Goal: Task Accomplishment & Management: Use online tool/utility

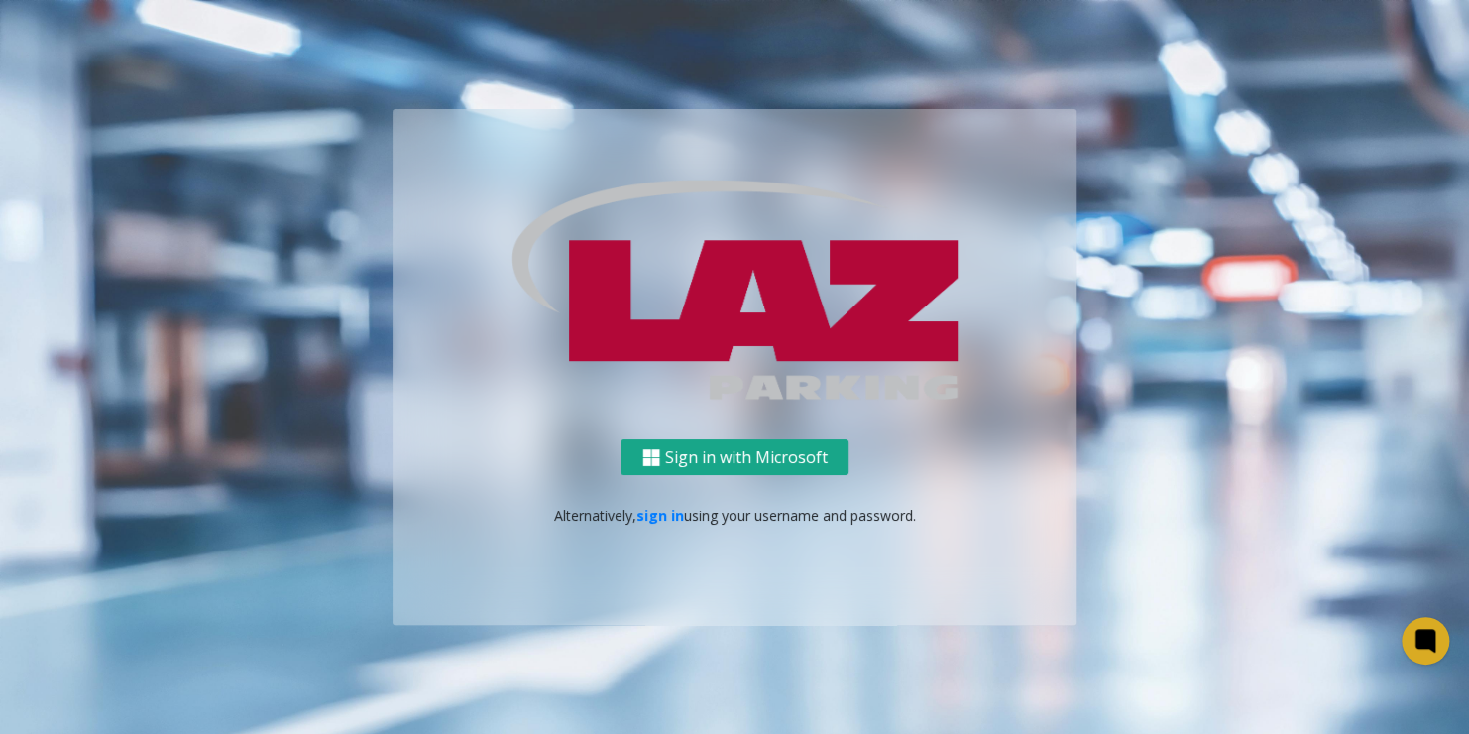
click at [814, 466] on button "Sign in with Microsoft" at bounding box center [735, 457] width 228 height 37
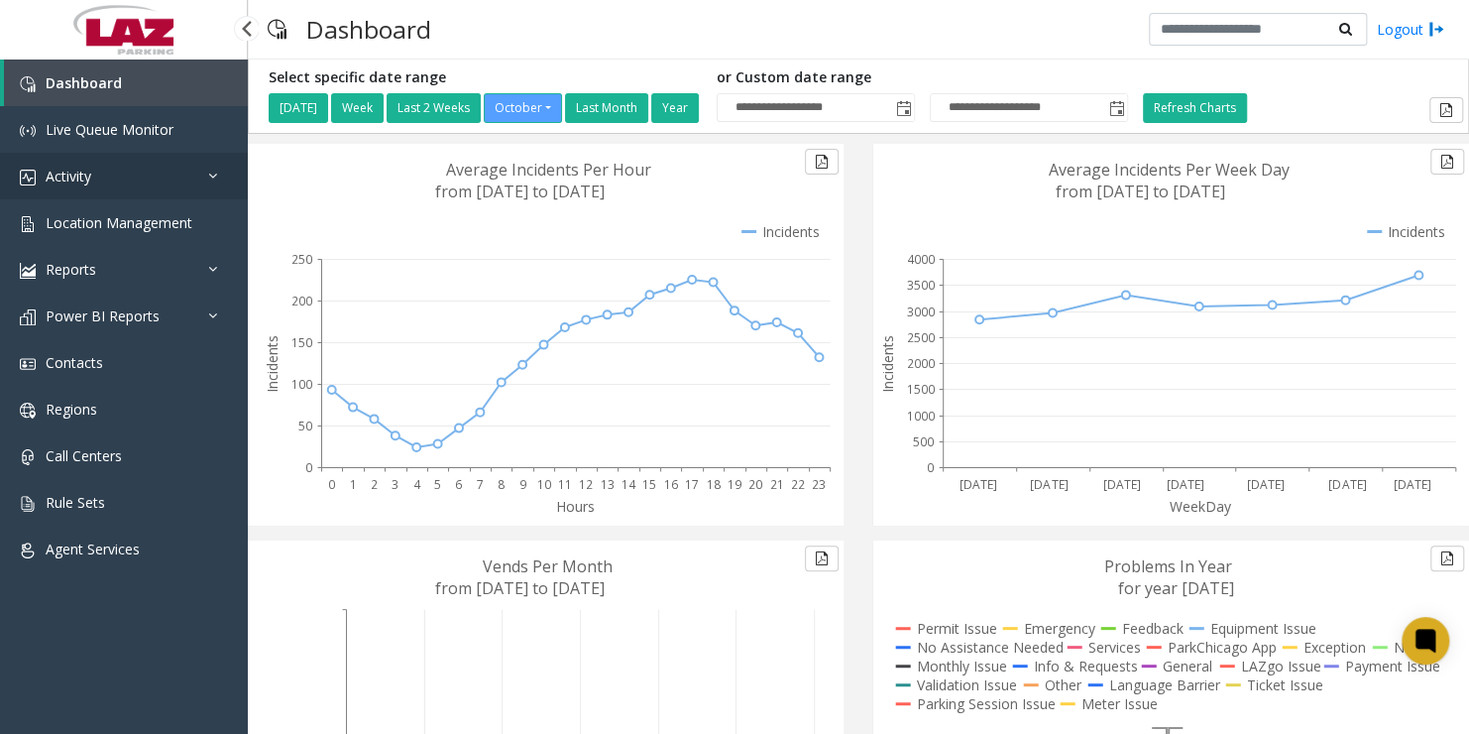
click at [96, 174] on link "Activity" at bounding box center [124, 176] width 248 height 47
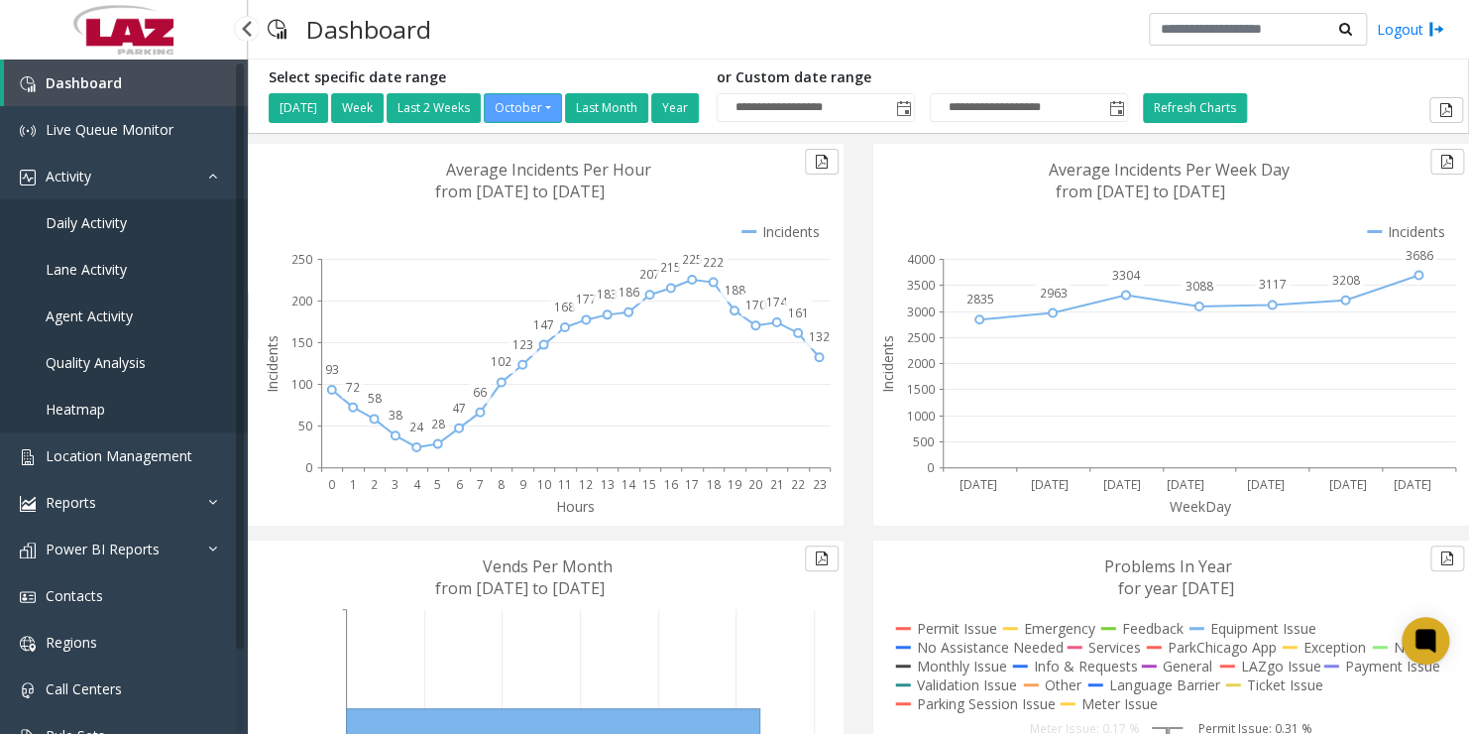
click at [102, 309] on span "Agent Activity" at bounding box center [89, 315] width 87 height 19
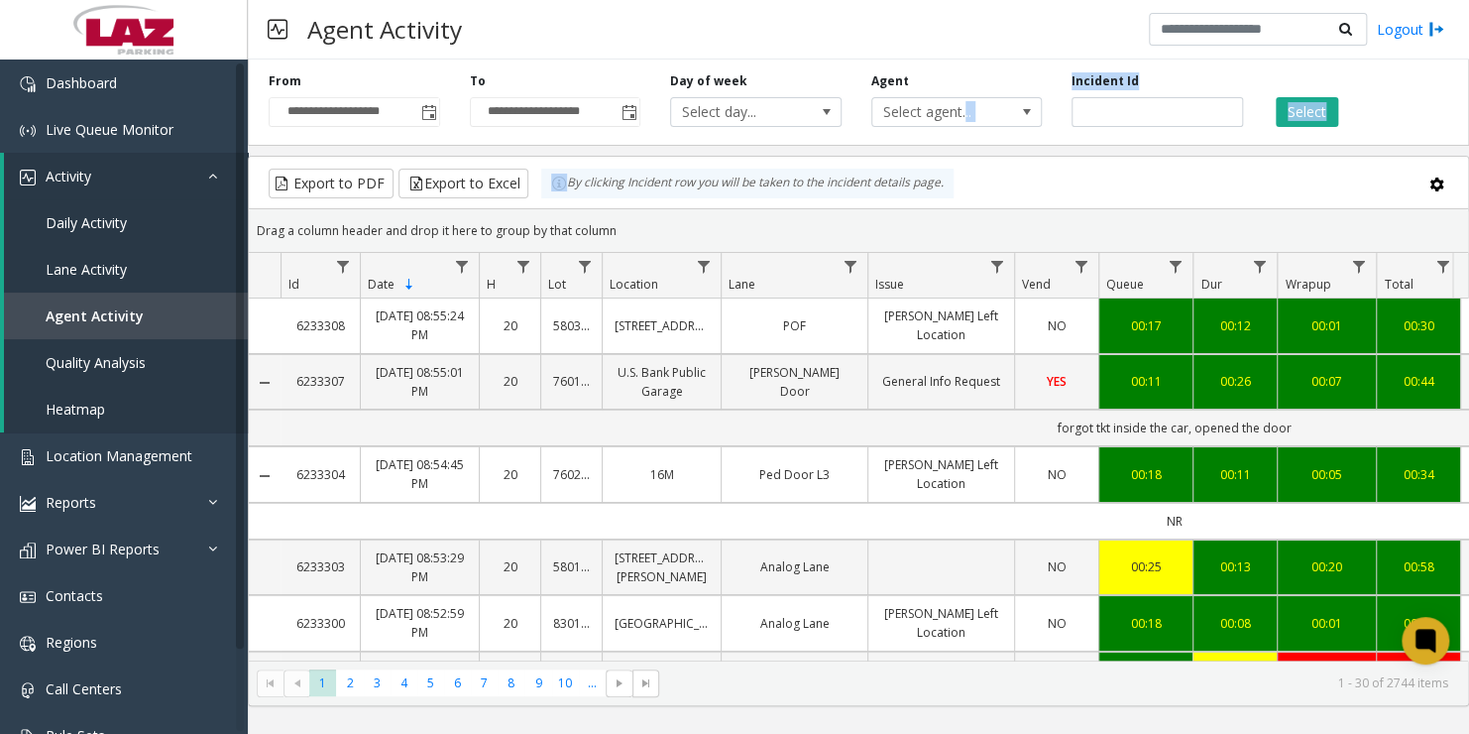
drag, startPoint x: 920, startPoint y: 159, endPoint x: 964, endPoint y: 126, distance: 55.3
click at [964, 126] on div "**********" at bounding box center [858, 379] width 1221 height 654
click at [964, 126] on div "Agent Select agent..." at bounding box center [956, 99] width 201 height 55
click at [930, 115] on span "Select agent..." at bounding box center [939, 112] width 135 height 28
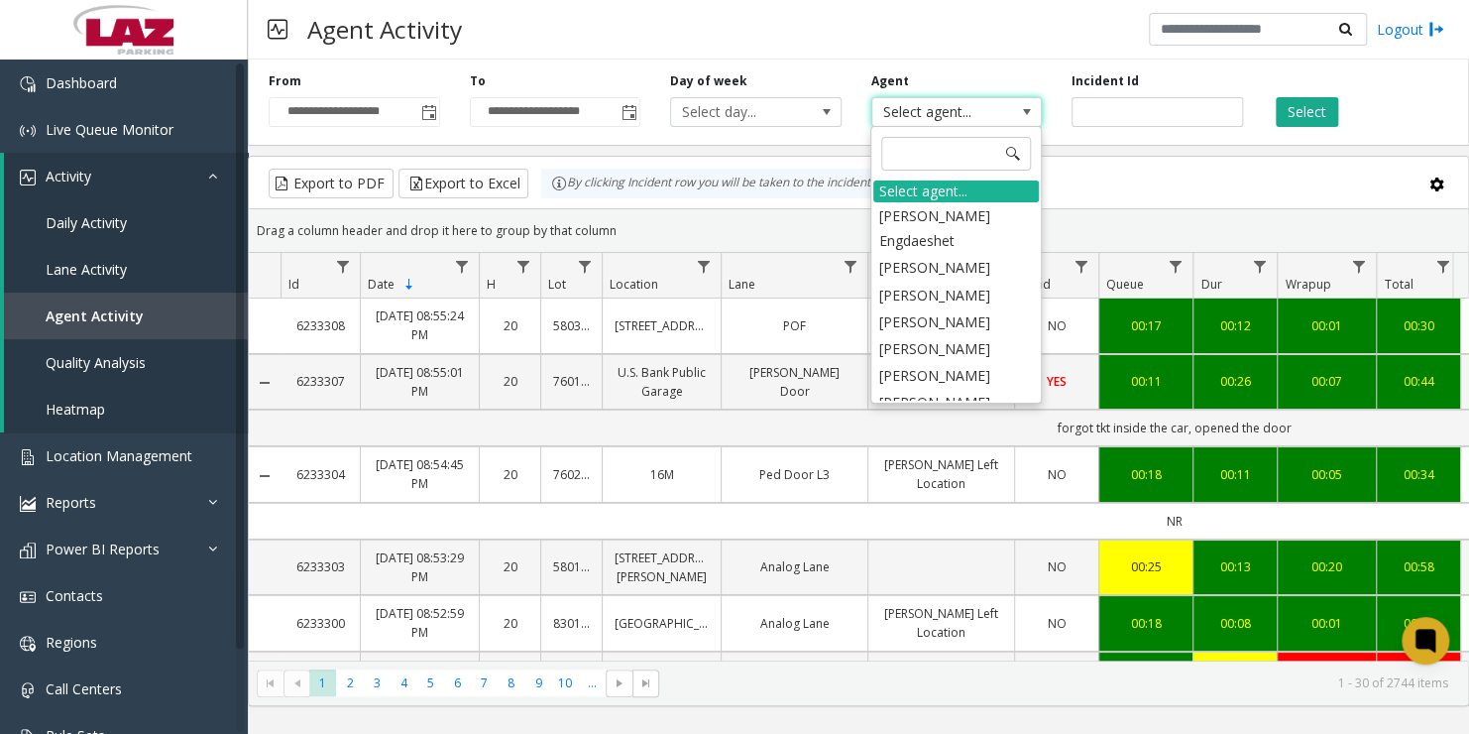
click at [930, 115] on span "Select agent..." at bounding box center [939, 112] width 135 height 28
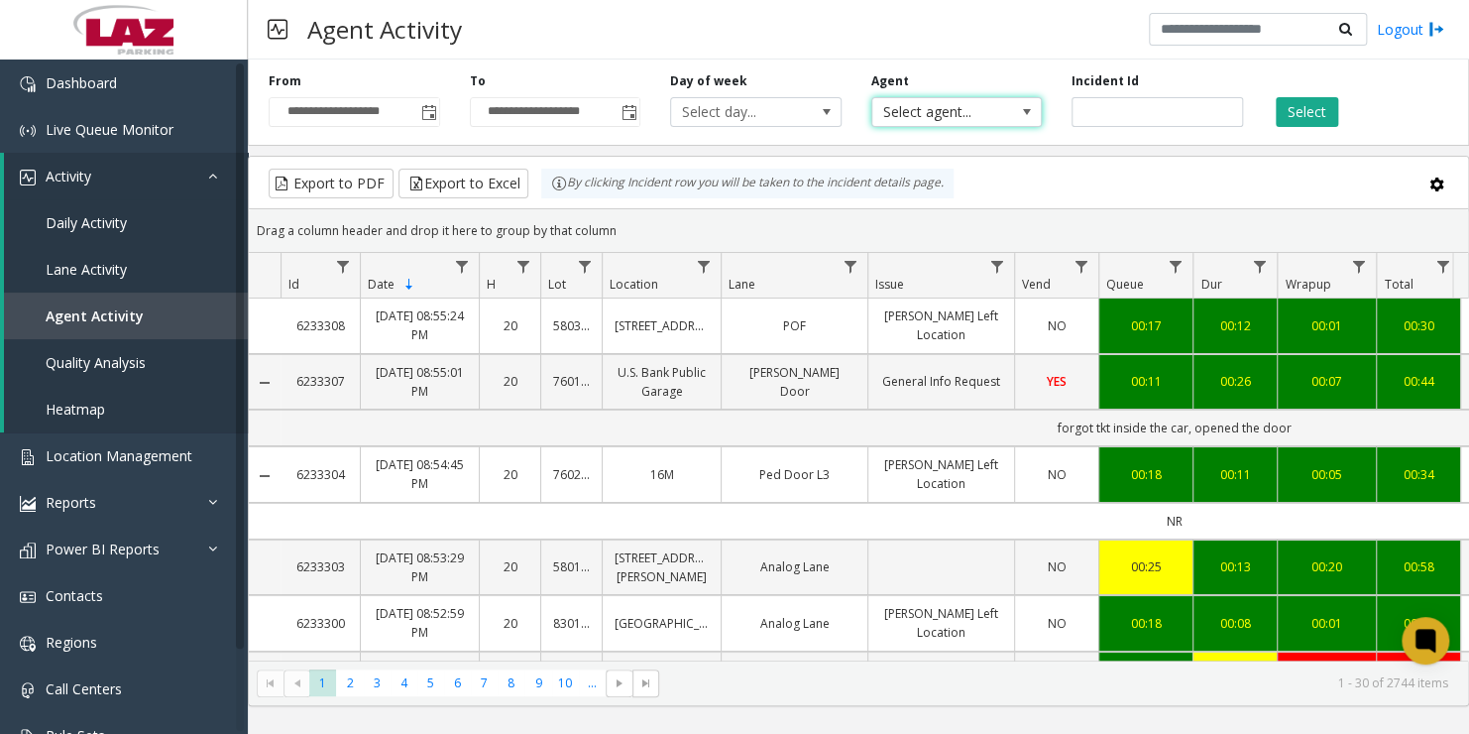
click at [928, 122] on span "Select agent..." at bounding box center [939, 112] width 135 height 28
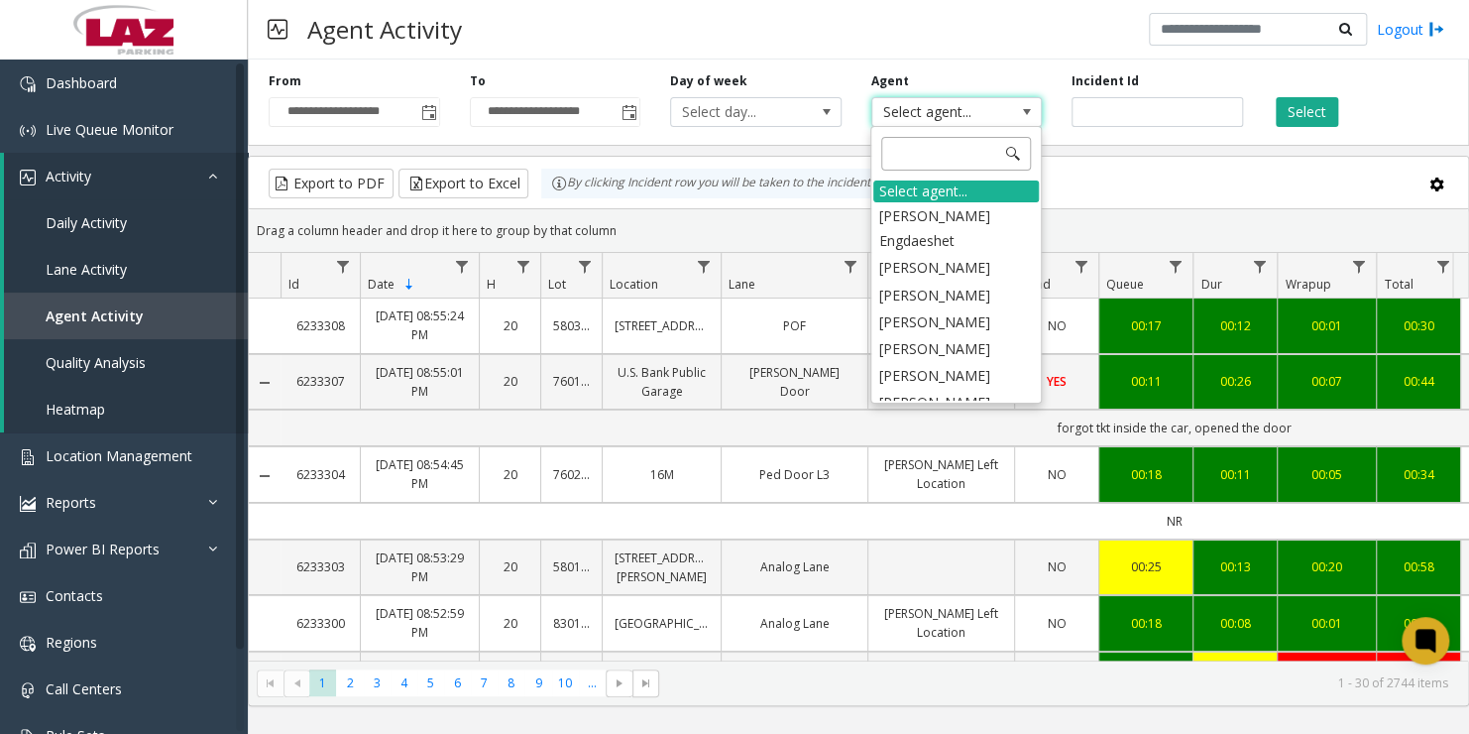
click at [909, 150] on input at bounding box center [956, 154] width 150 height 34
type input "*"
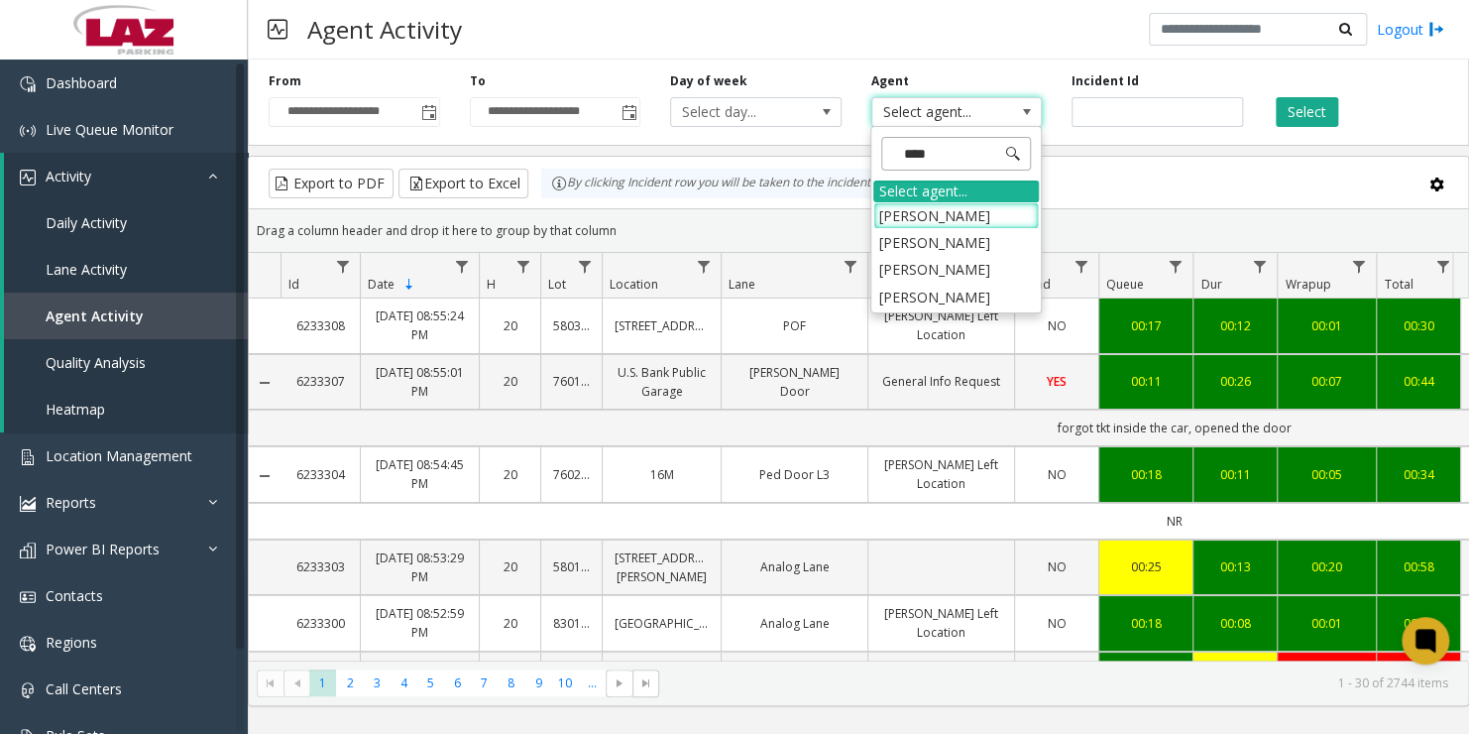
type input "*****"
click at [934, 267] on li "[PERSON_NAME]" at bounding box center [956, 269] width 166 height 27
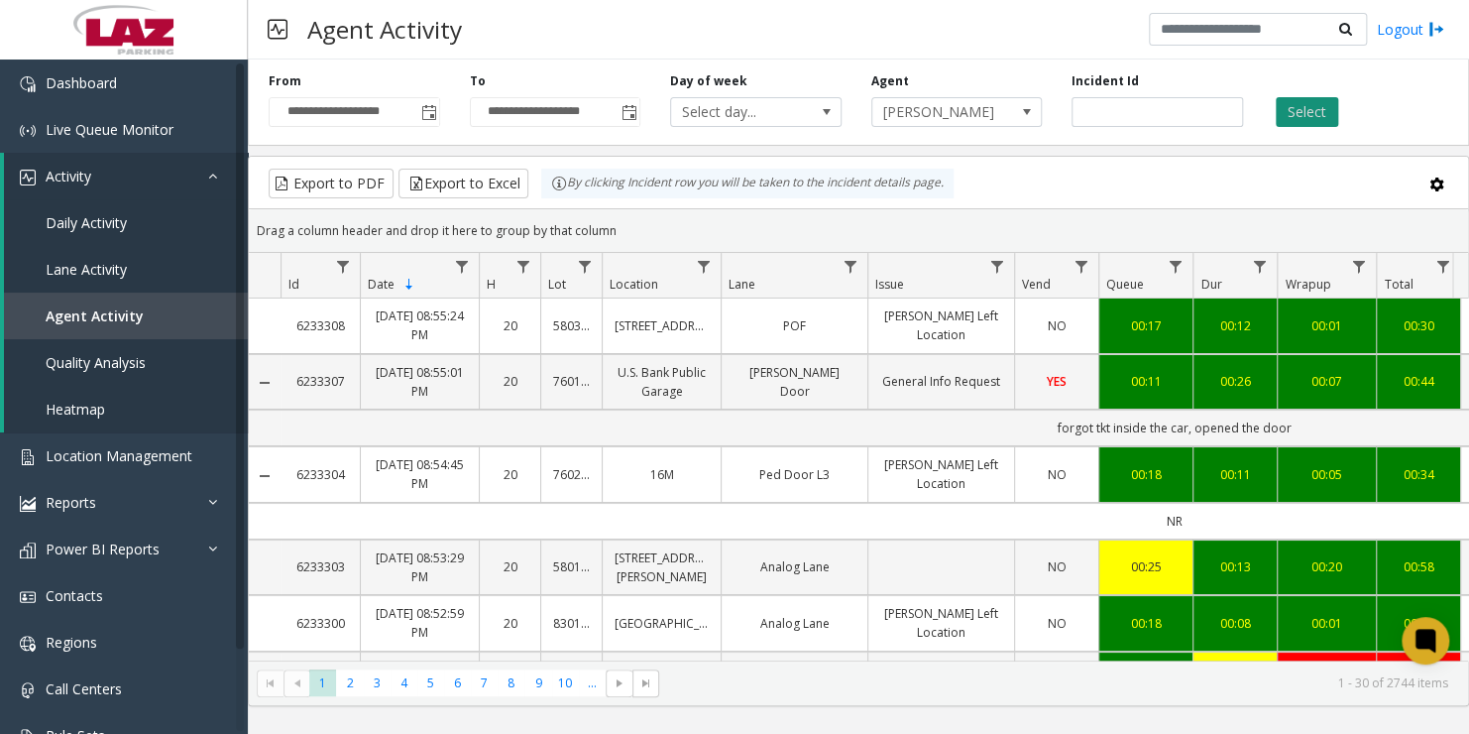
click at [1308, 119] on button "Select" at bounding box center [1307, 112] width 62 height 30
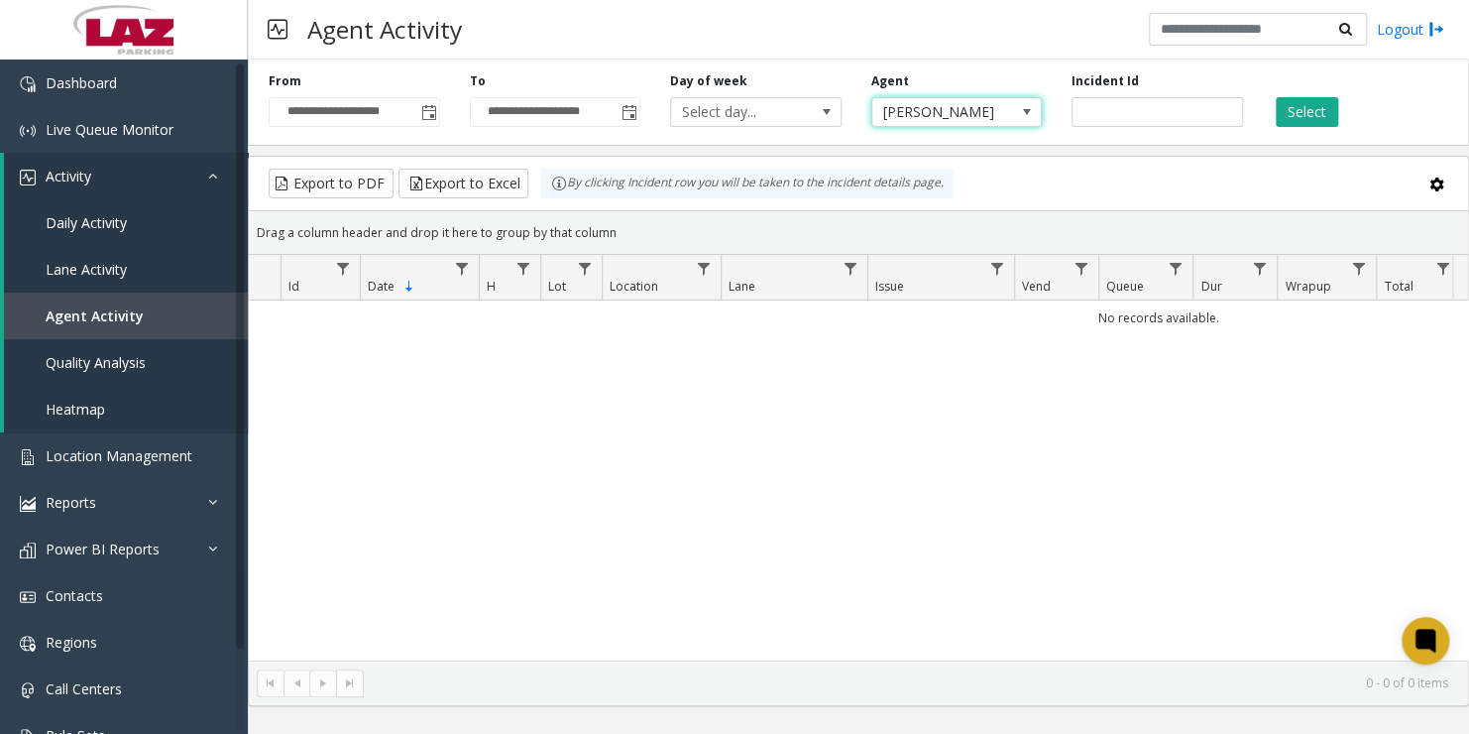
click at [984, 123] on span "[PERSON_NAME]" at bounding box center [939, 112] width 135 height 28
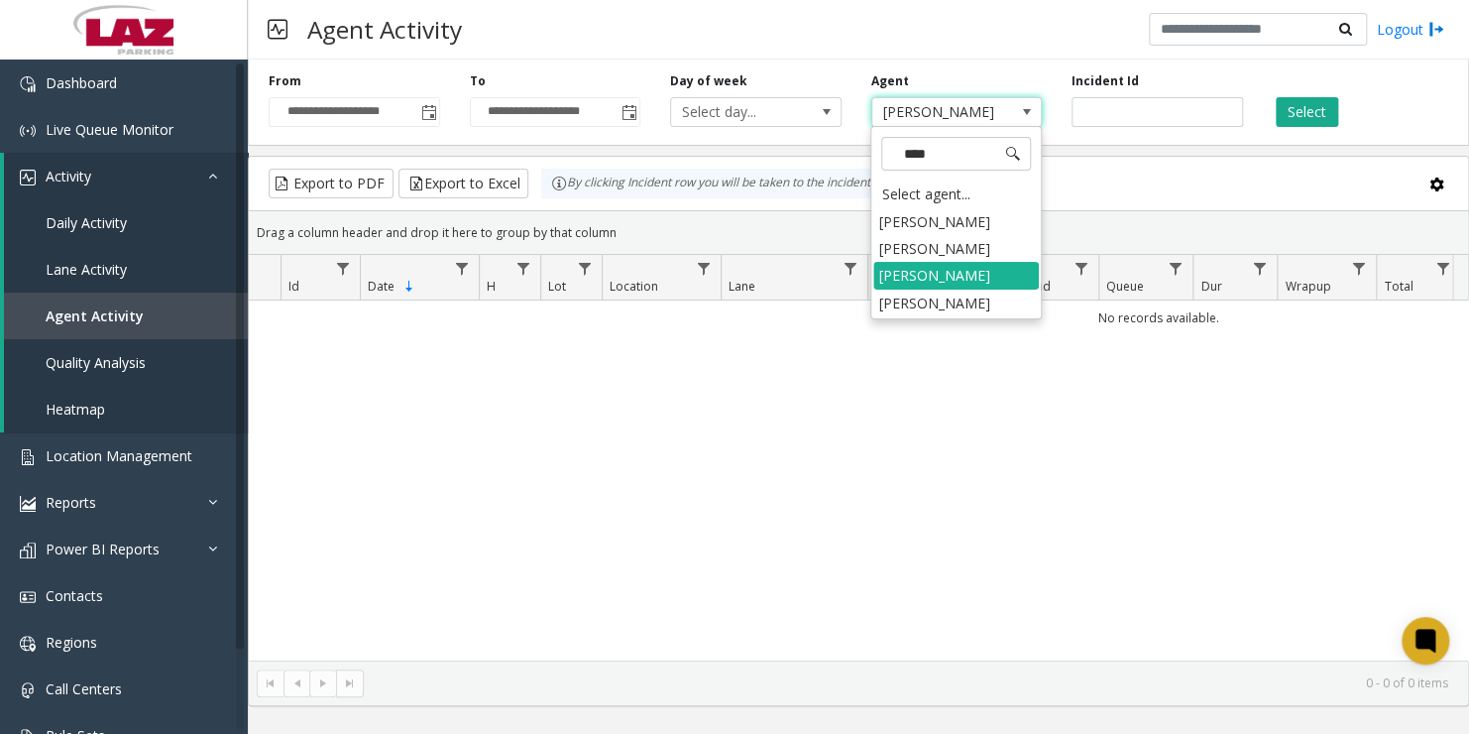
type input "*****"
click at [923, 305] on li "[PERSON_NAME]" at bounding box center [956, 302] width 166 height 27
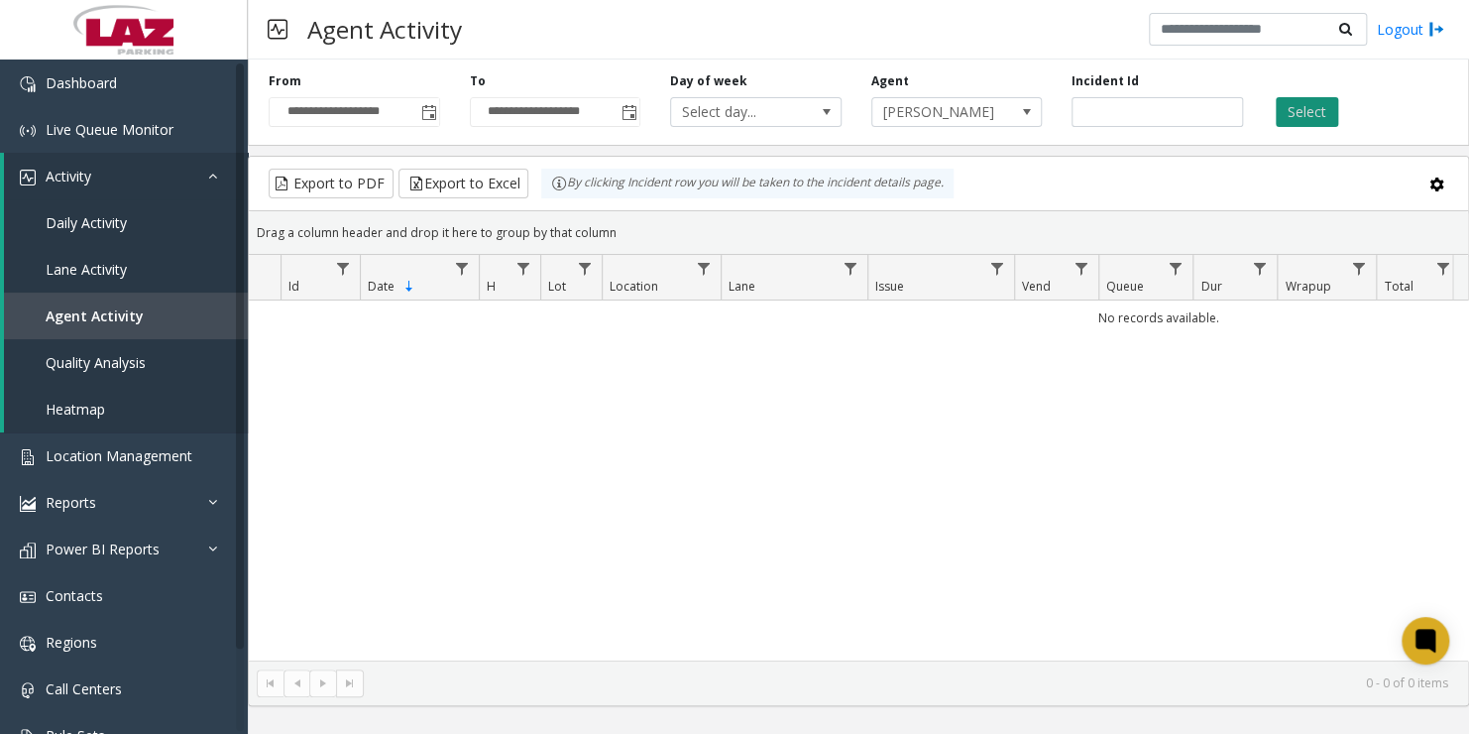
click at [1305, 111] on button "Select" at bounding box center [1307, 112] width 62 height 30
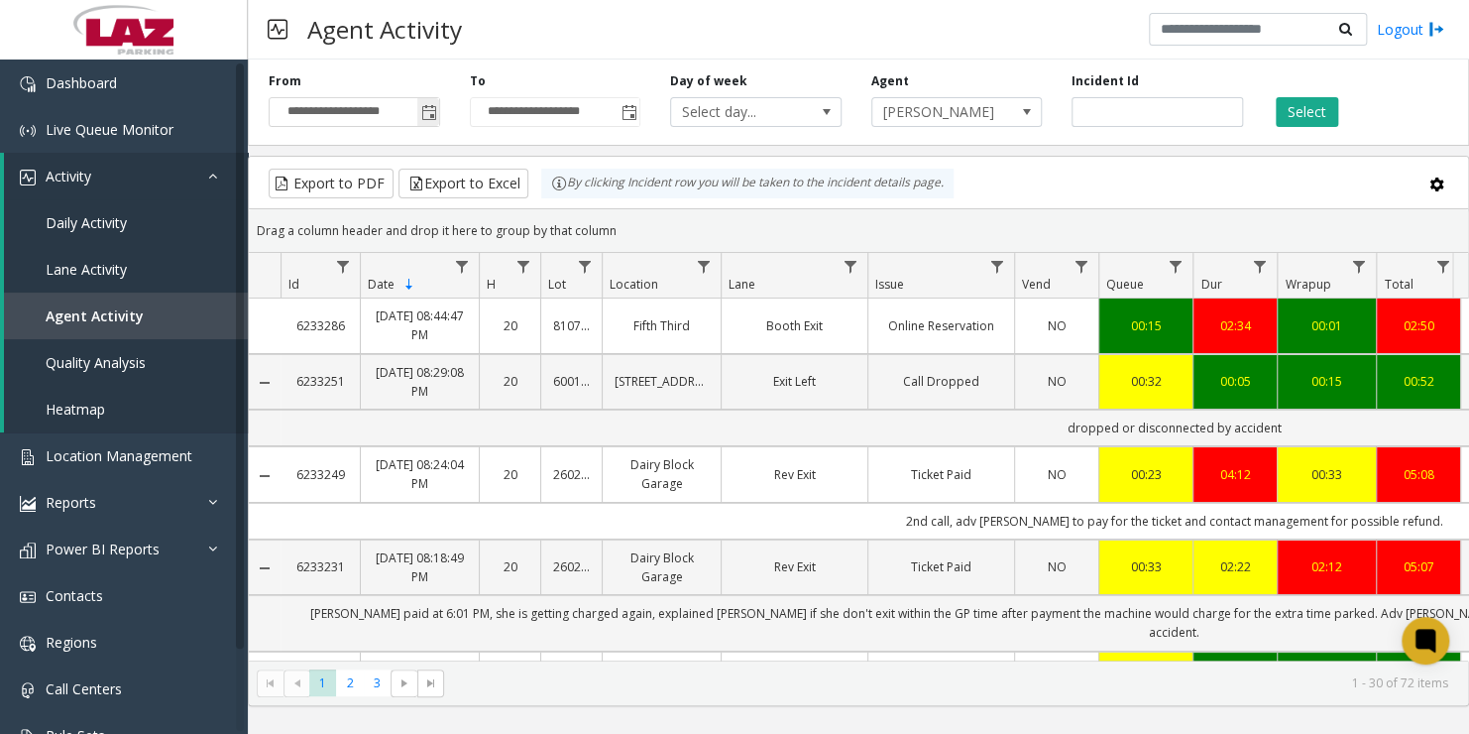
click at [422, 111] on span "Toggle popup" at bounding box center [429, 113] width 16 height 16
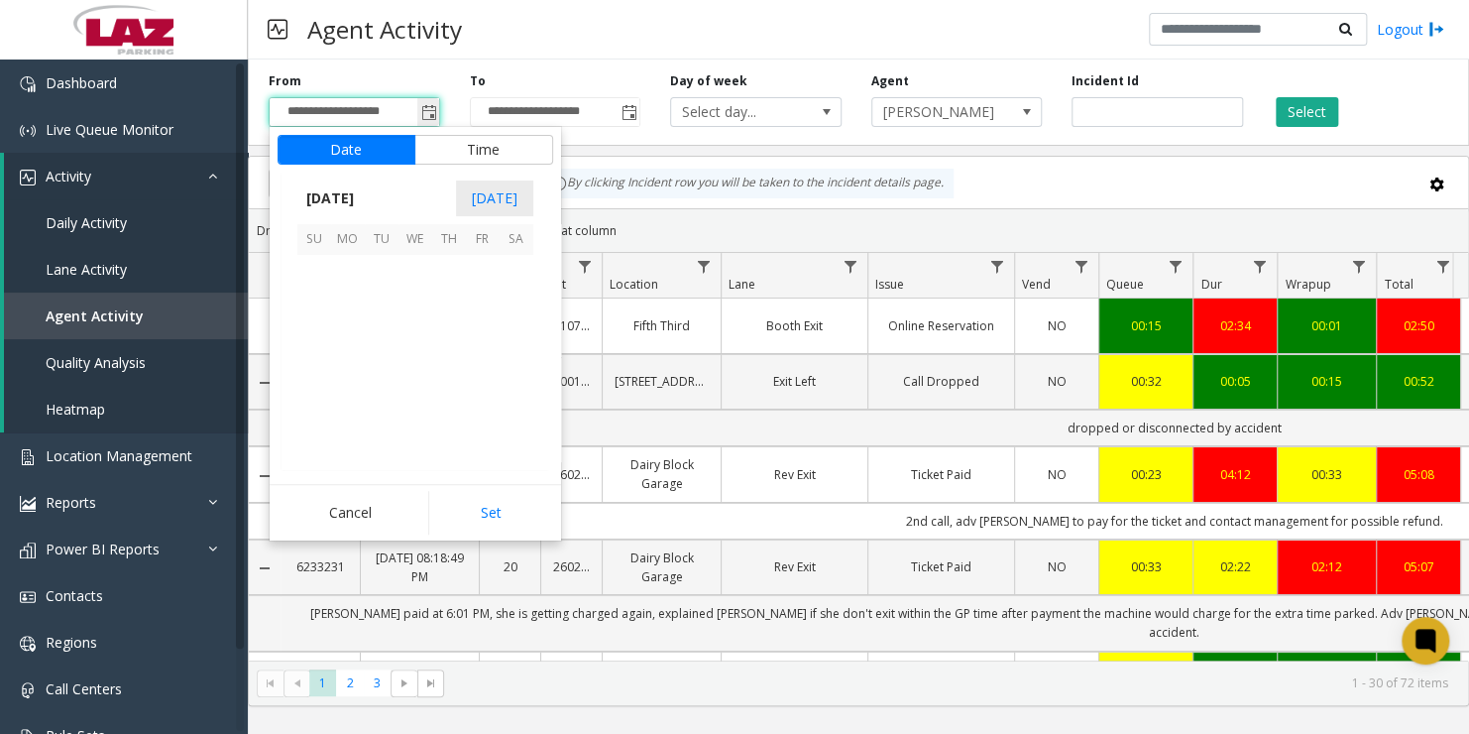
scroll to position [355991, 0]
click at [518, 302] on span "11" at bounding box center [517, 305] width 34 height 34
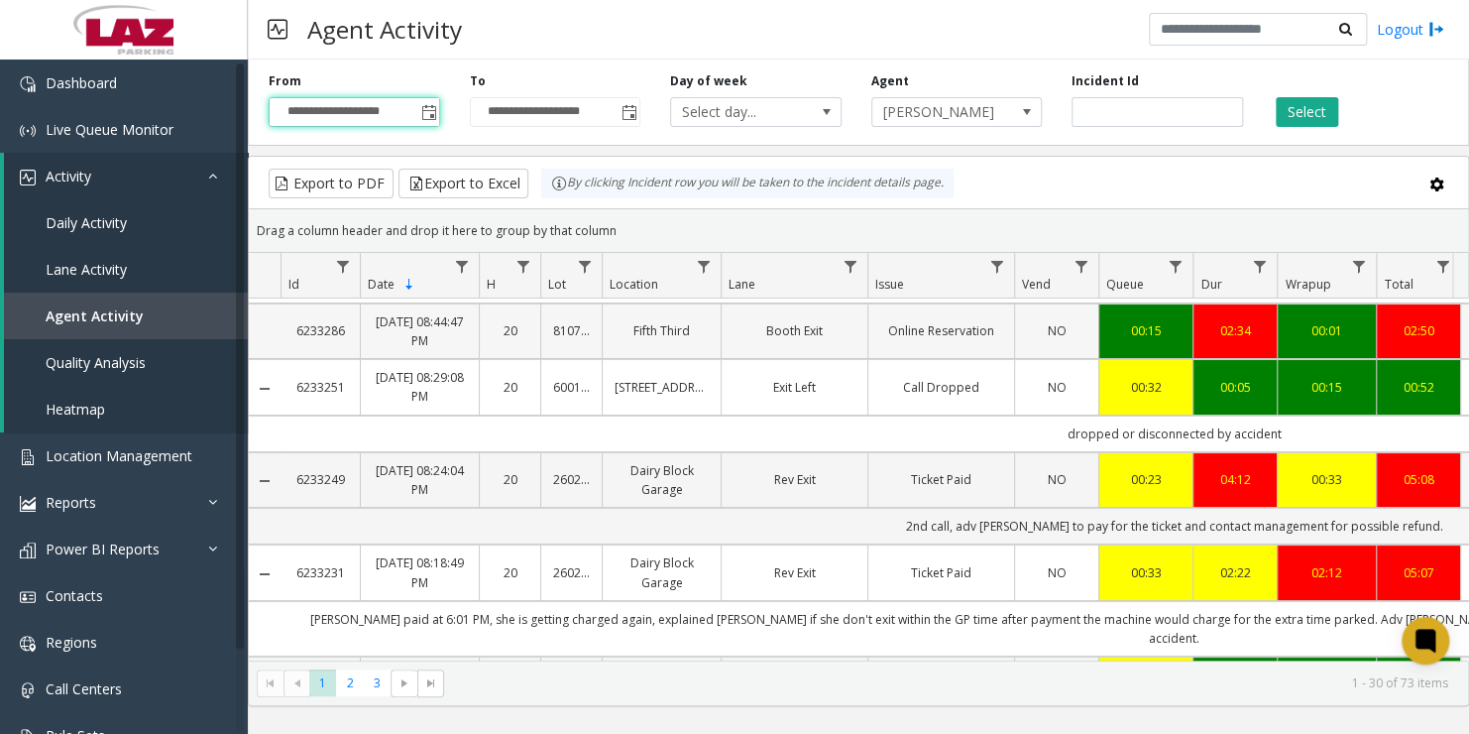
scroll to position [75, 0]
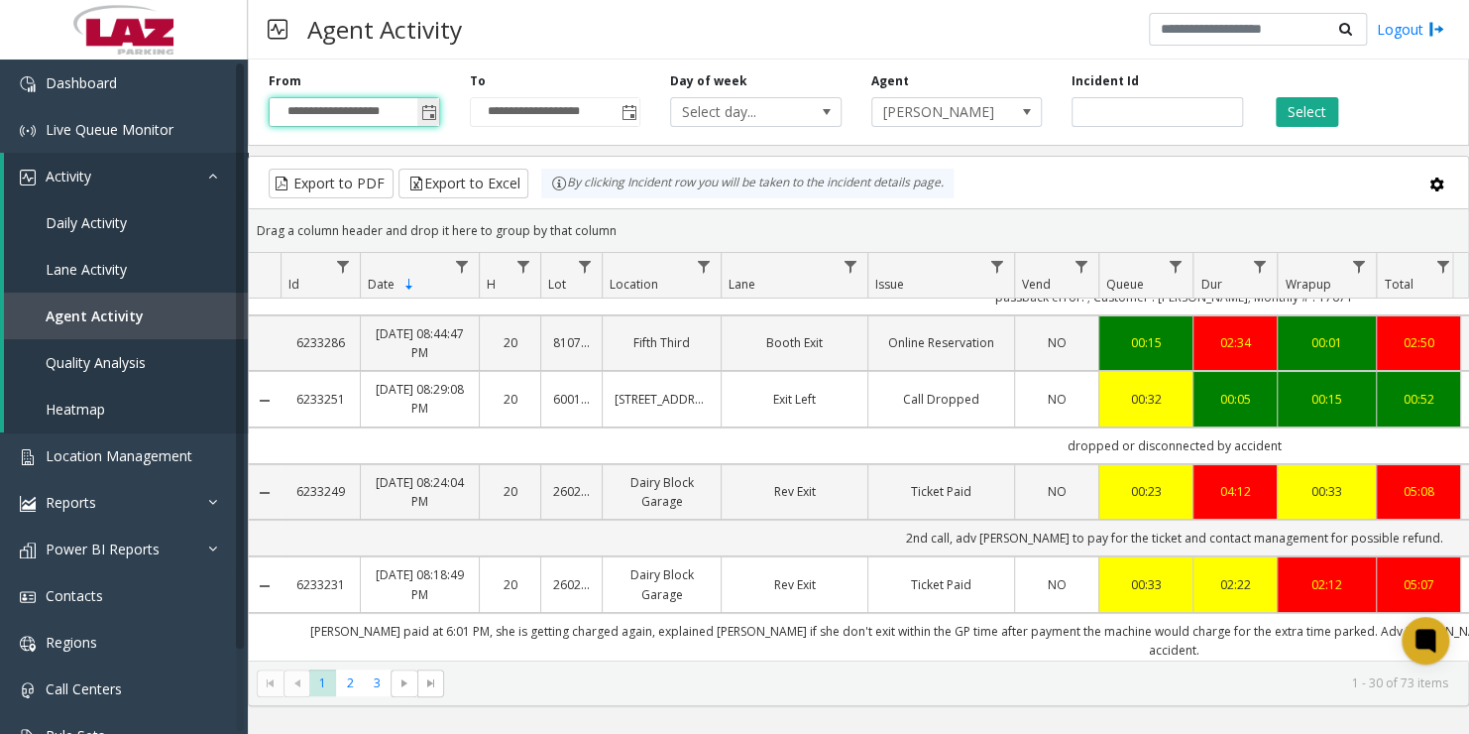
click at [429, 122] on span "Toggle popup" at bounding box center [428, 112] width 22 height 32
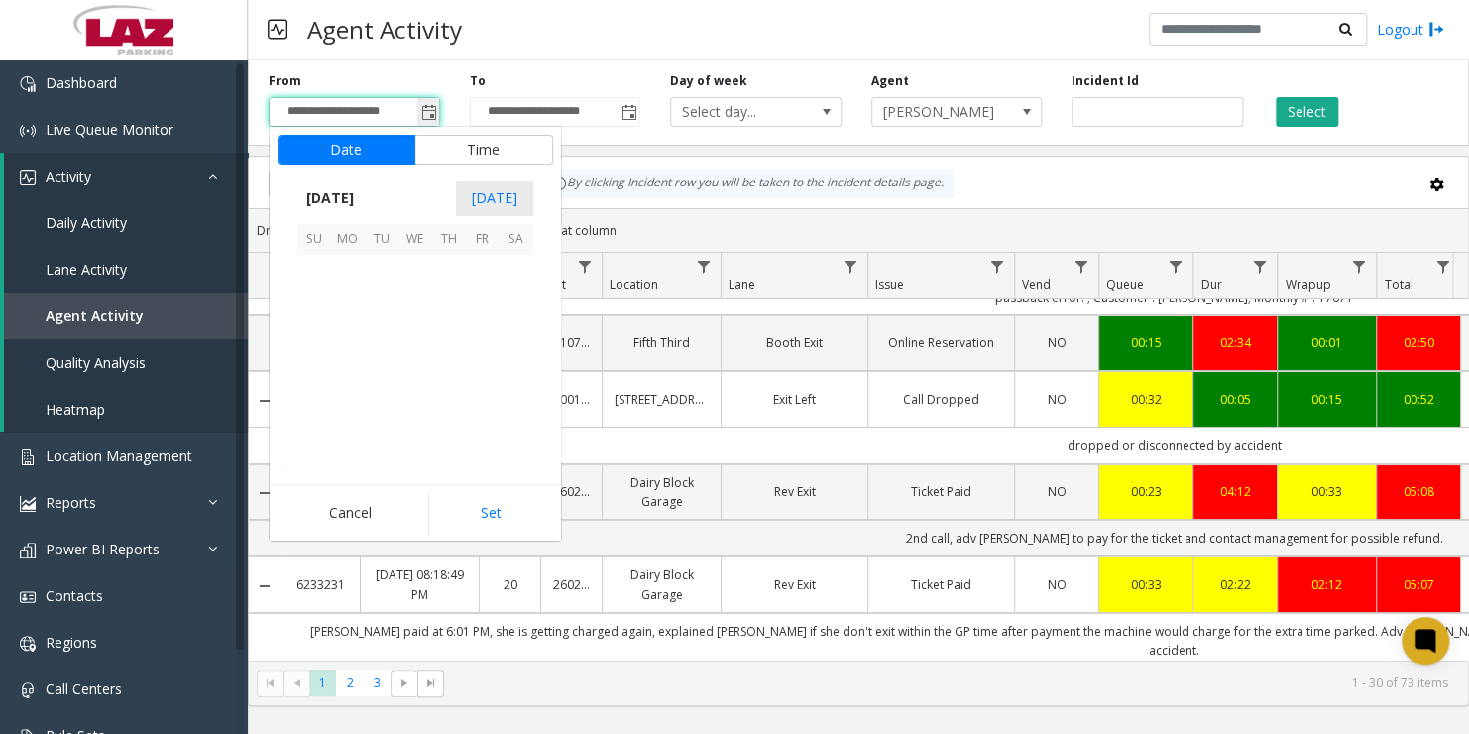
scroll to position [355991, 0]
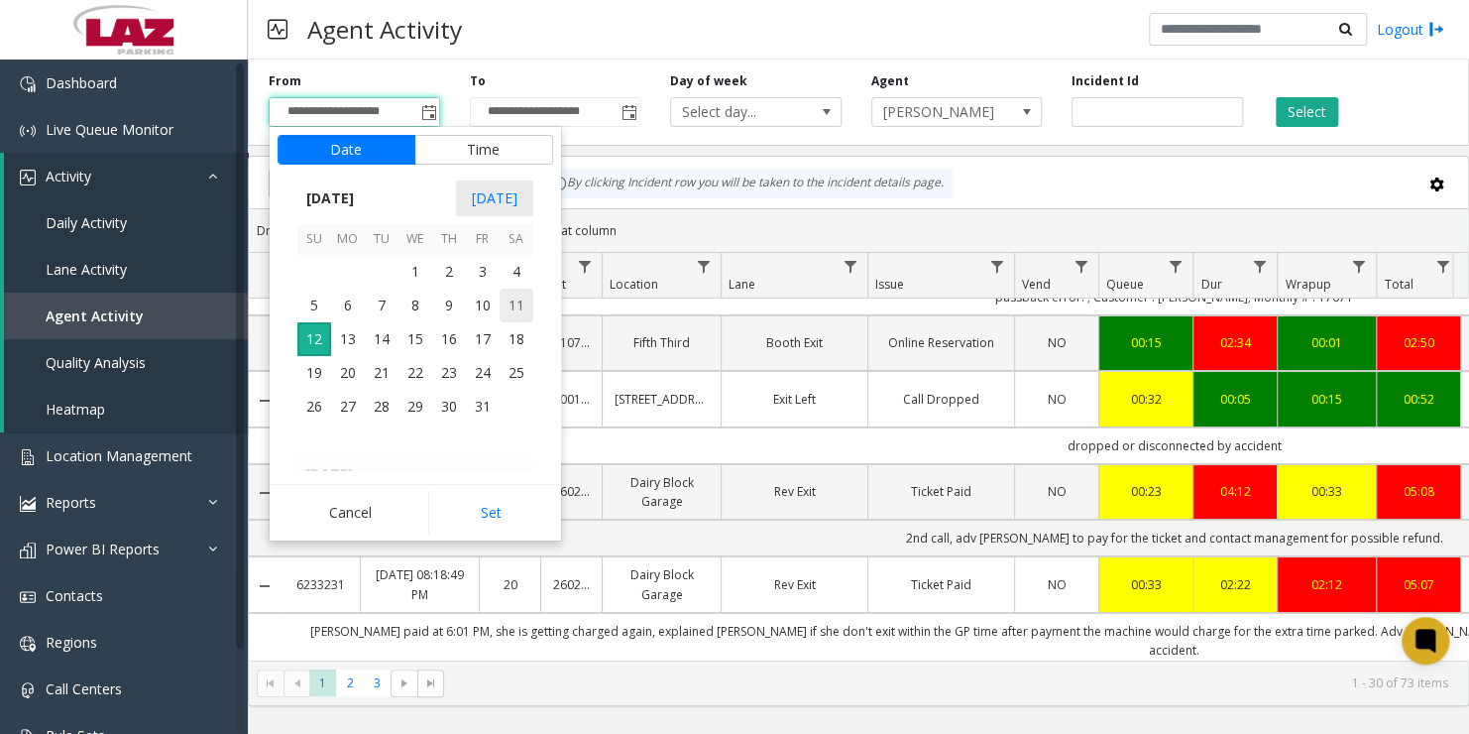
click at [528, 307] on span "11" at bounding box center [517, 305] width 34 height 34
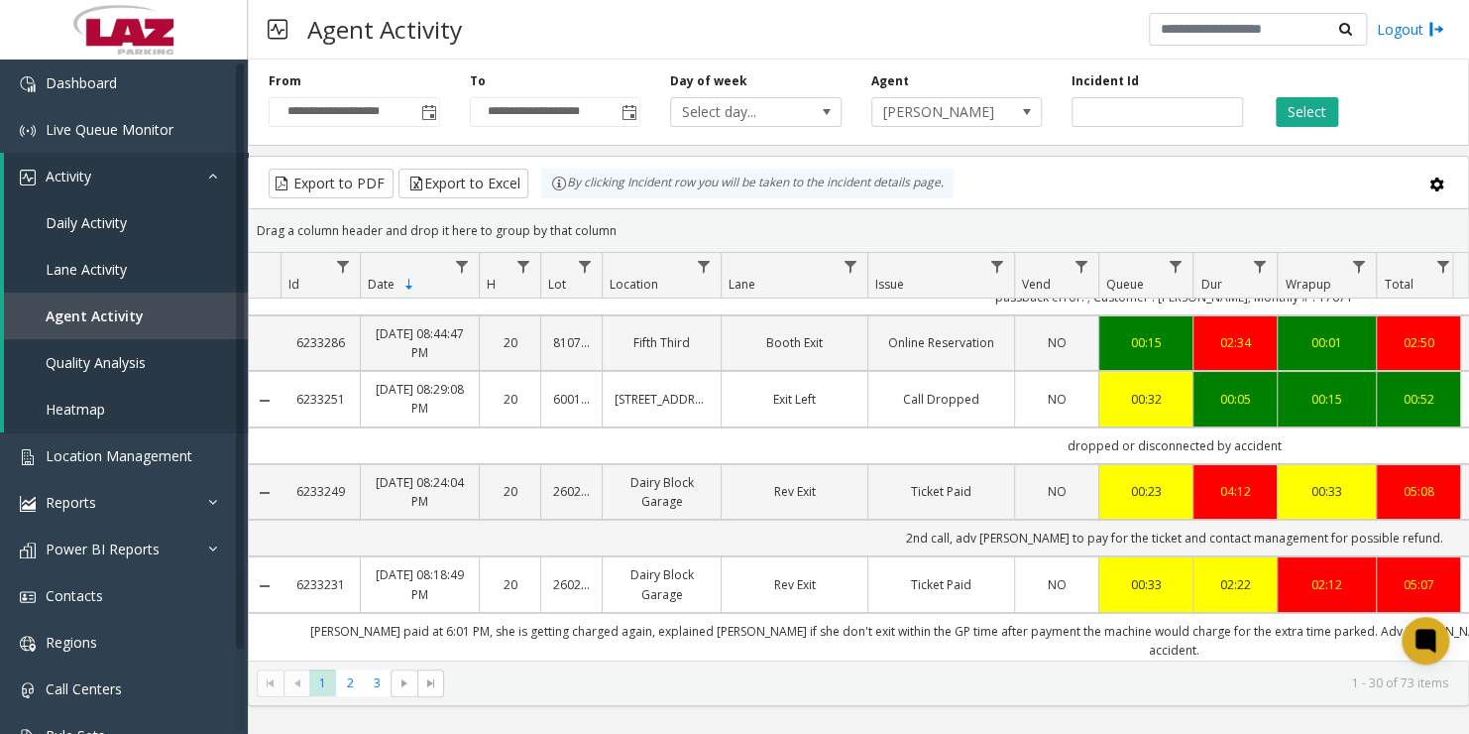
click at [584, 52] on div "Agent Activity Logout" at bounding box center [858, 29] width 1221 height 59
click at [624, 111] on span "Toggle popup" at bounding box center [629, 113] width 16 height 16
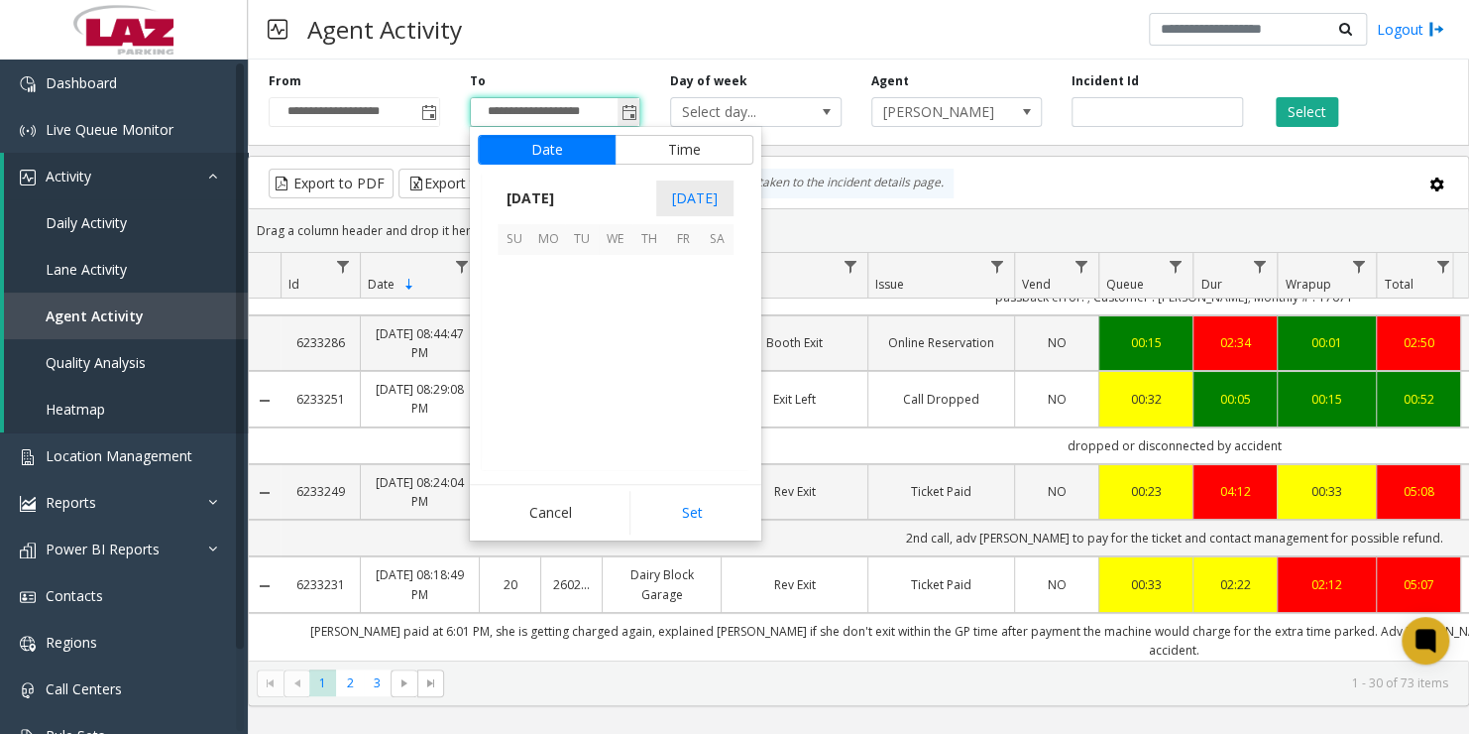
scroll to position [30, 0]
click at [715, 301] on span "11" at bounding box center [717, 305] width 34 height 34
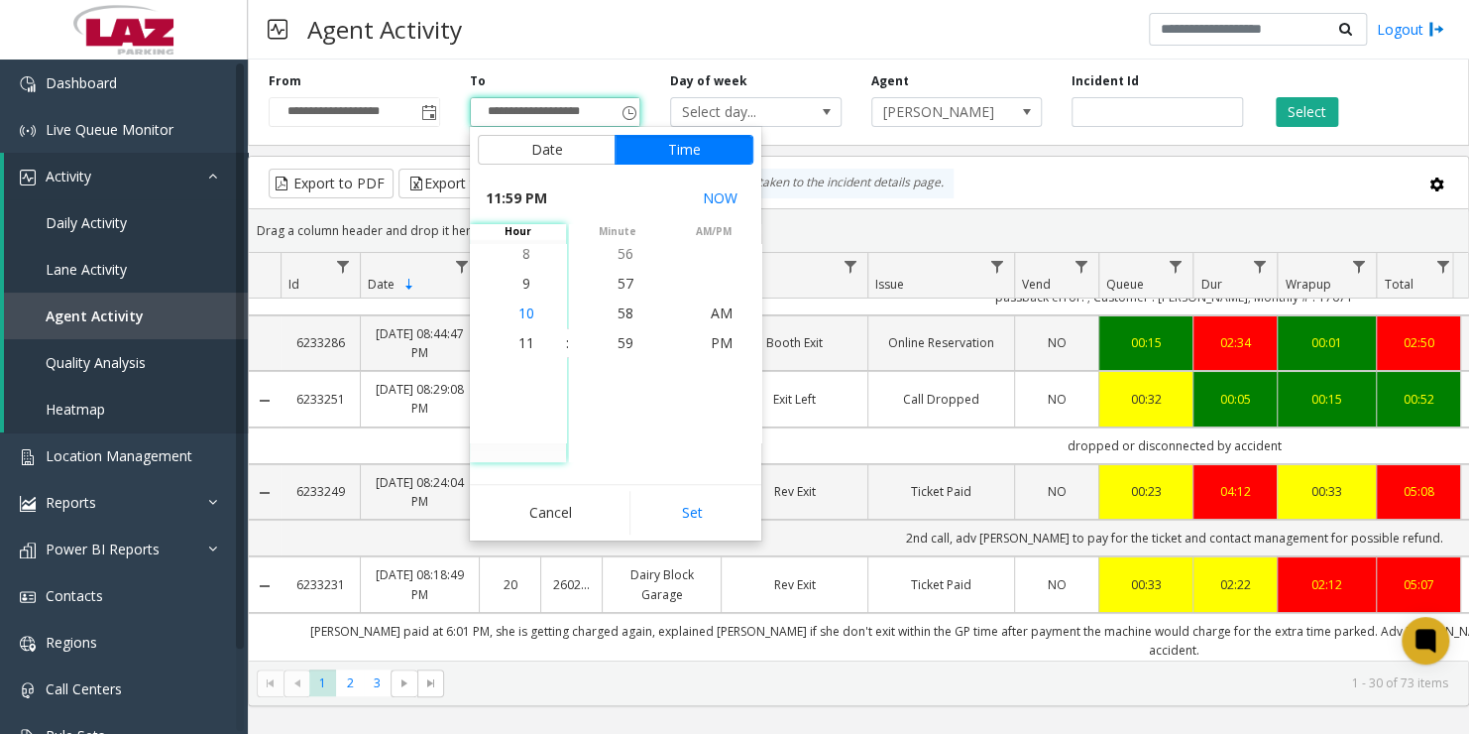
click at [519, 322] on li "10" at bounding box center [526, 313] width 69 height 30
click at [520, 343] on span "10" at bounding box center [526, 342] width 16 height 19
click at [621, 348] on span "59" at bounding box center [626, 342] width 16 height 19
click at [522, 316] on span "9" at bounding box center [526, 312] width 8 height 19
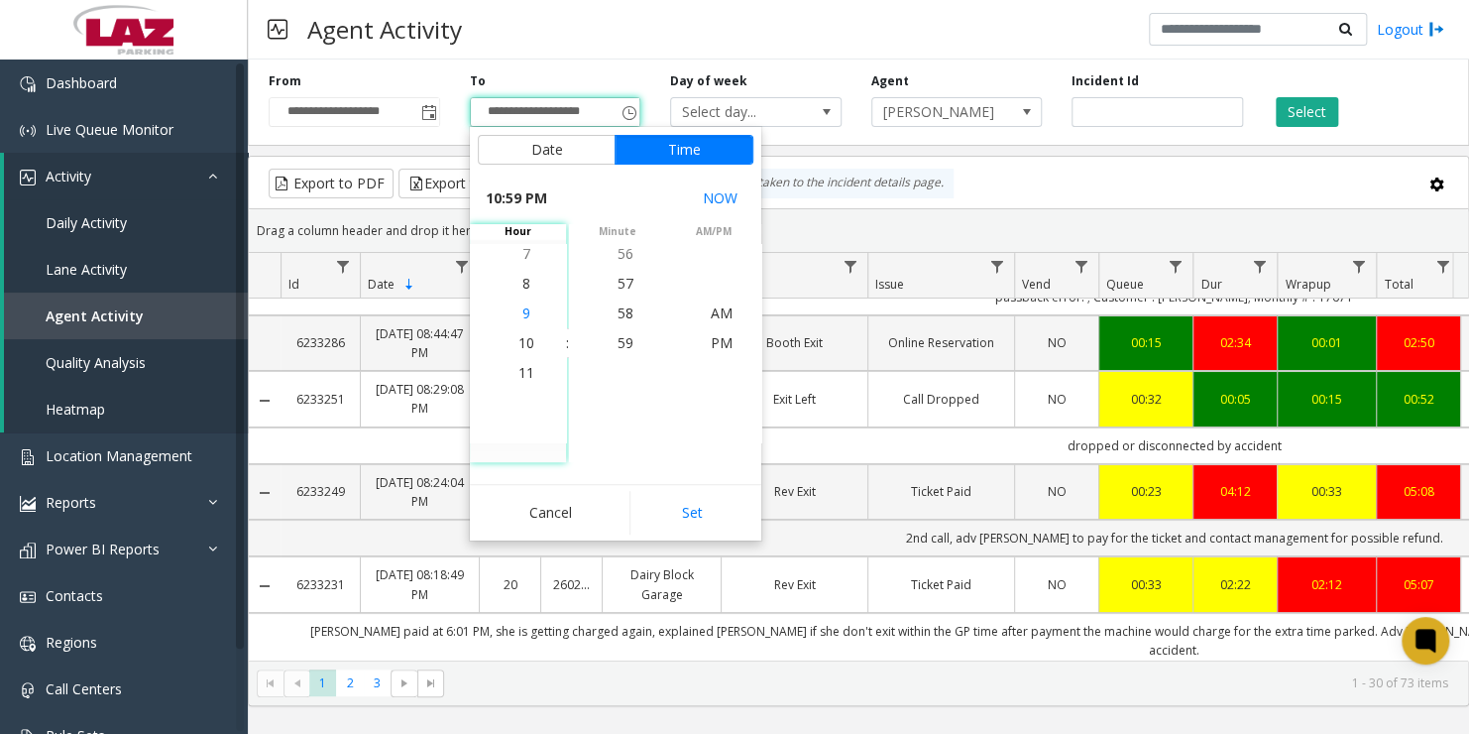
scroll to position [624, 0]
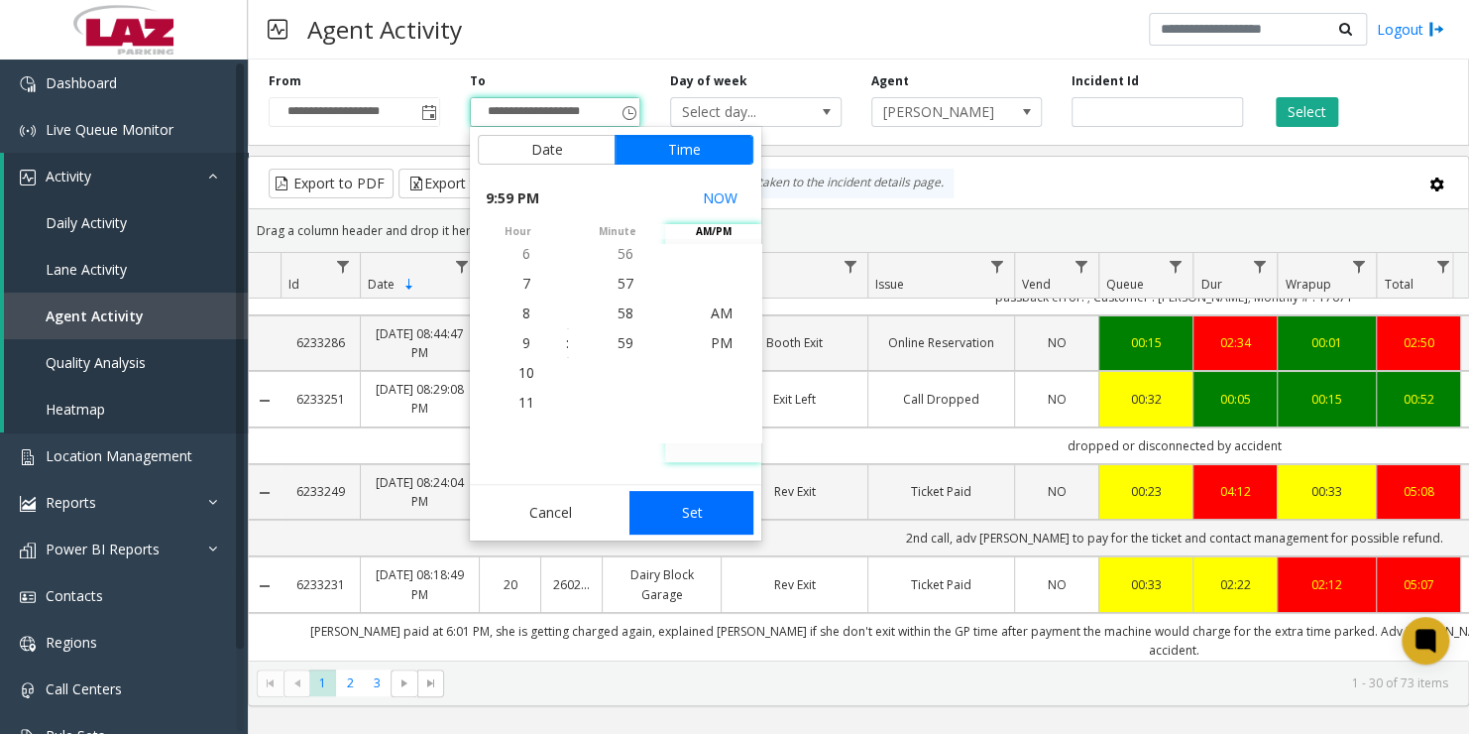
click at [701, 514] on button "Set" at bounding box center [691, 513] width 125 height 44
type input "**********"
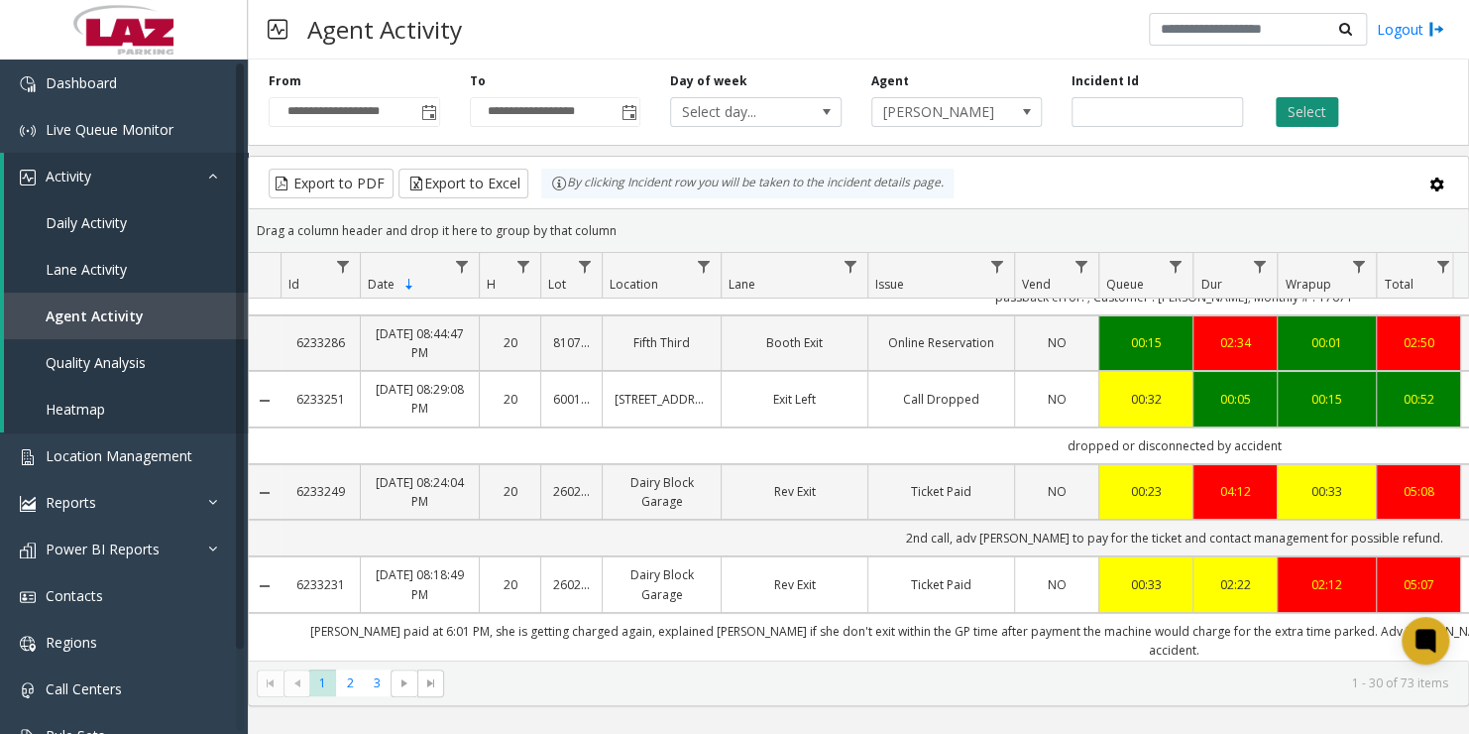
click at [1305, 115] on button "Select" at bounding box center [1307, 112] width 62 height 30
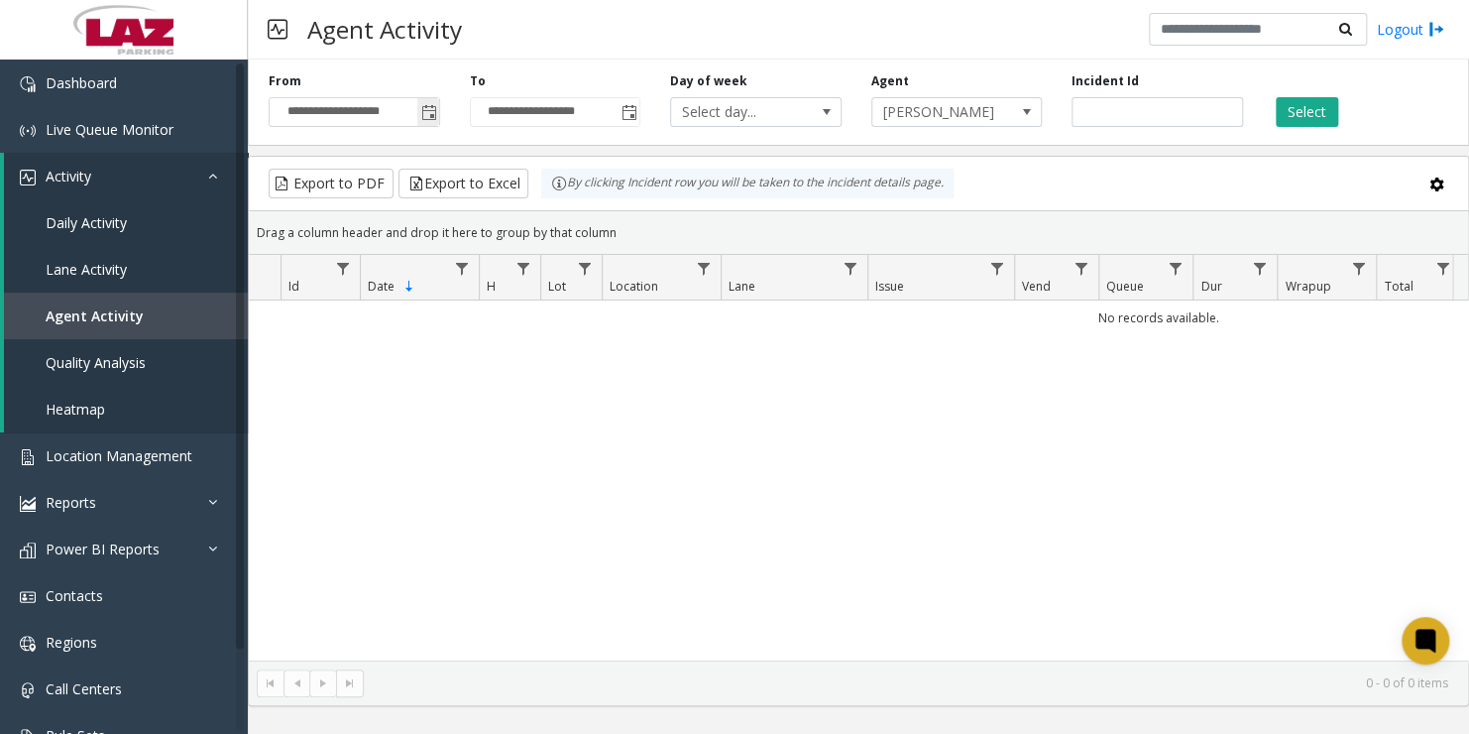
click at [433, 105] on span "Toggle popup" at bounding box center [429, 113] width 16 height 16
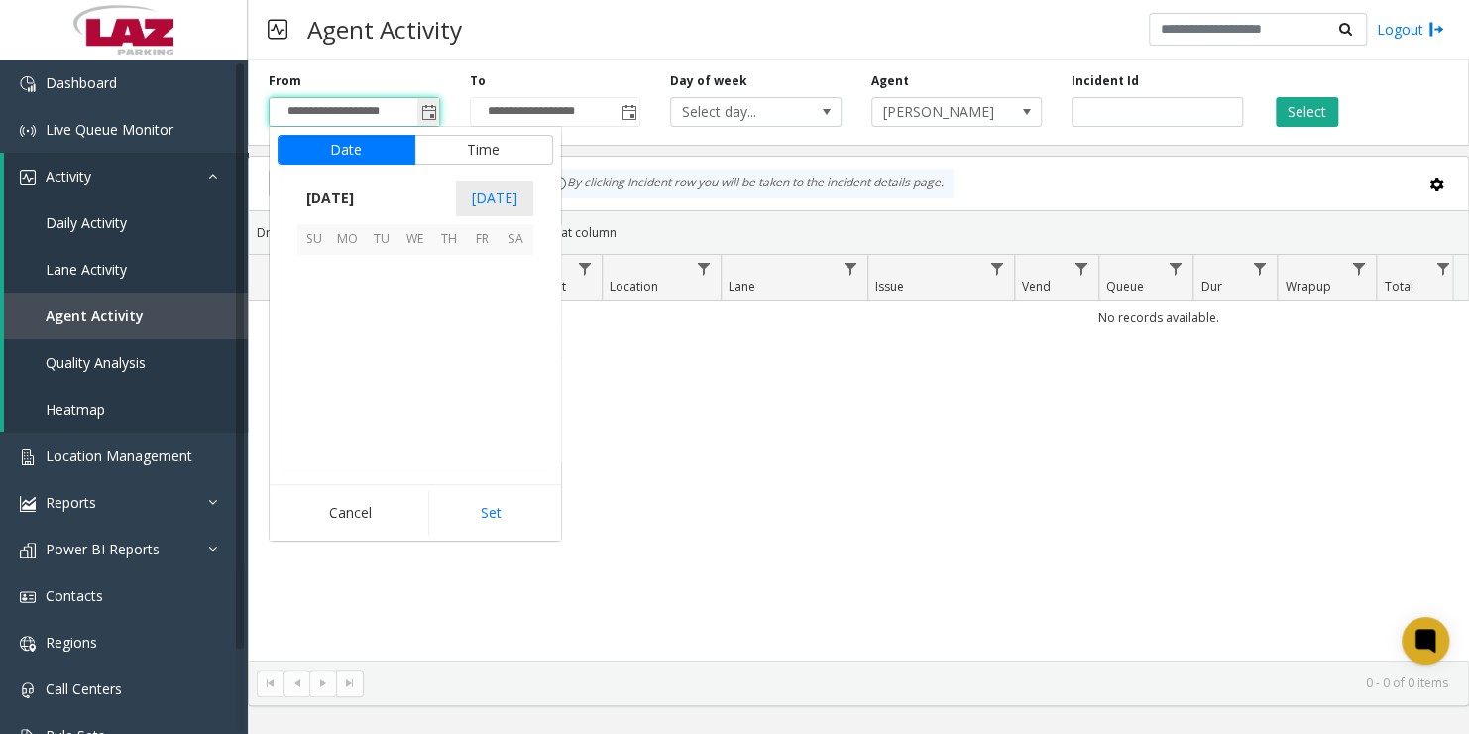
scroll to position [355991, 0]
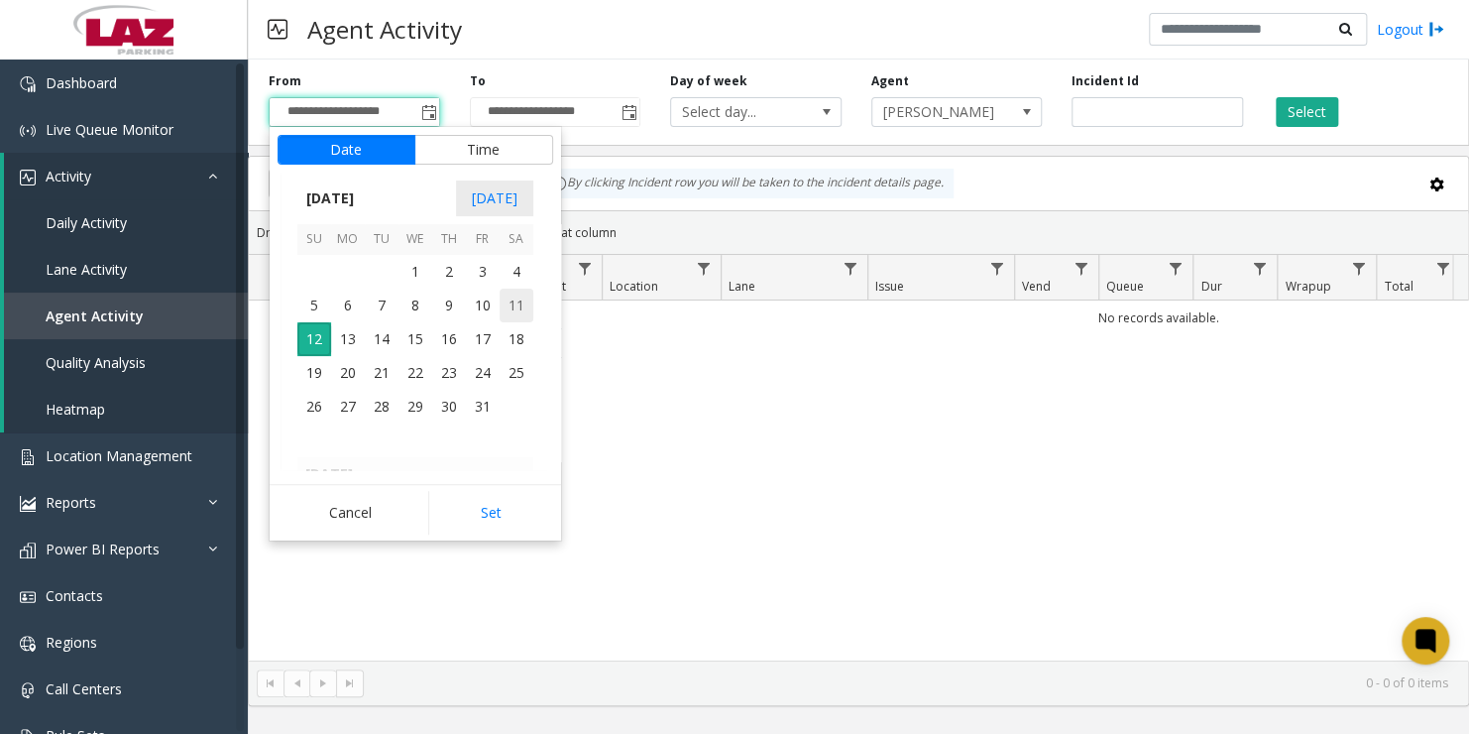
click at [524, 318] on span "11" at bounding box center [517, 305] width 34 height 34
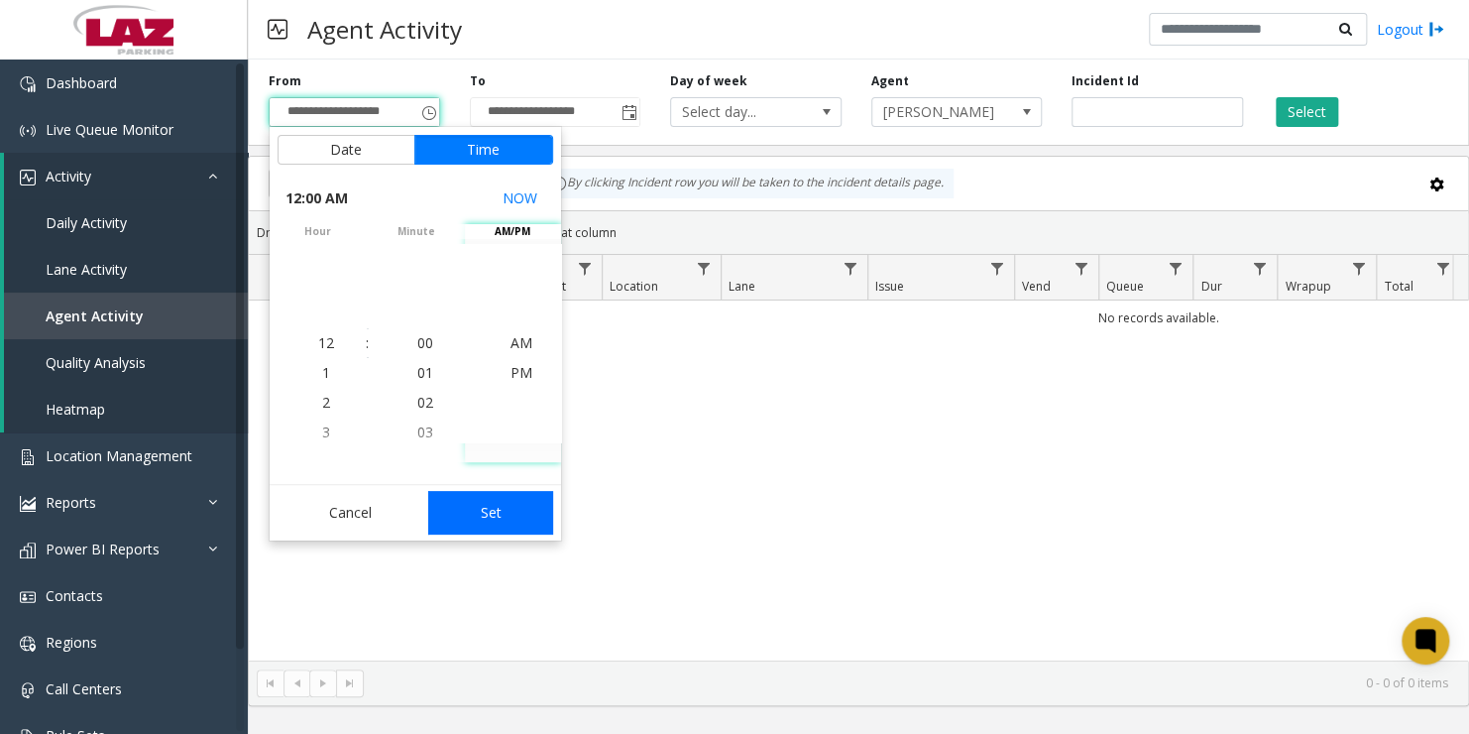
click at [508, 506] on button "Set" at bounding box center [490, 513] width 125 height 44
type input "**********"
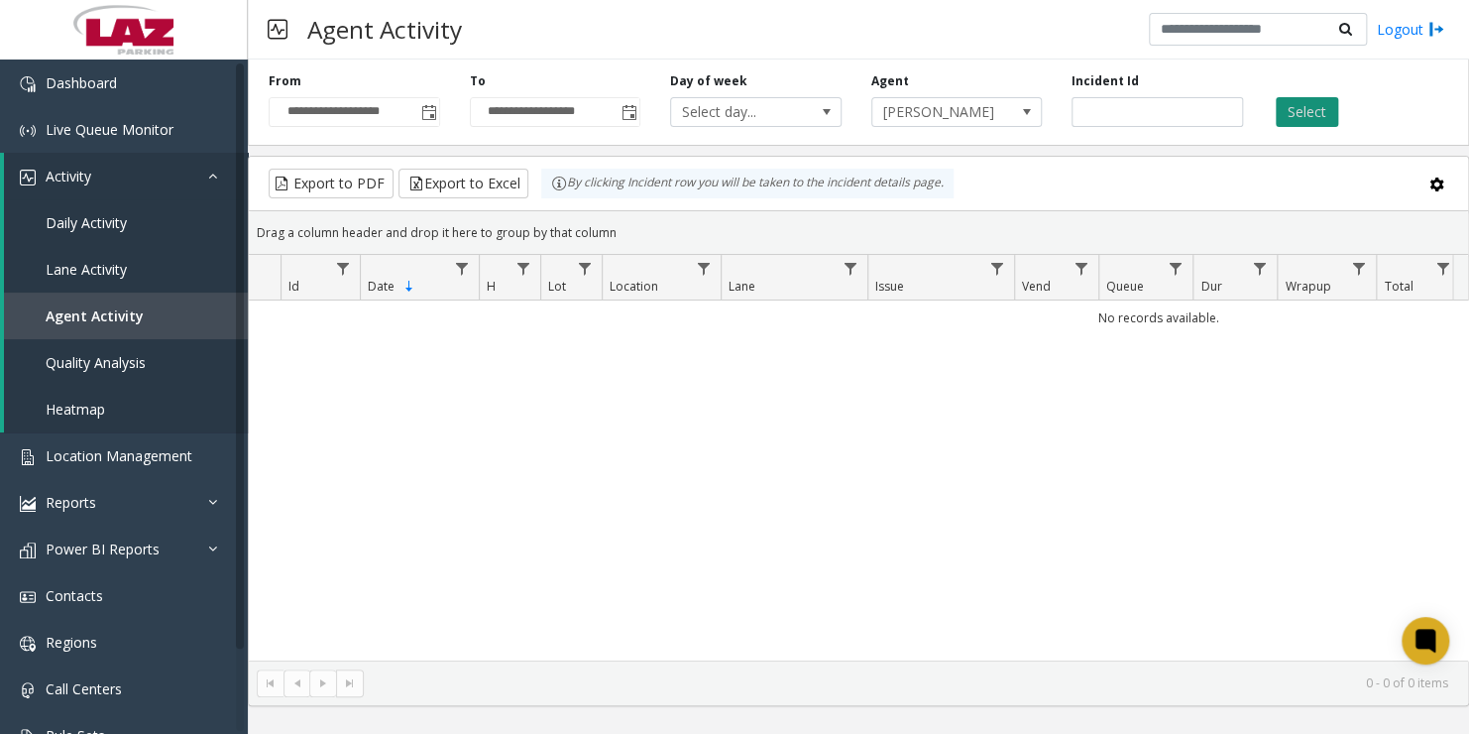
click at [1325, 110] on button "Select" at bounding box center [1307, 112] width 62 height 30
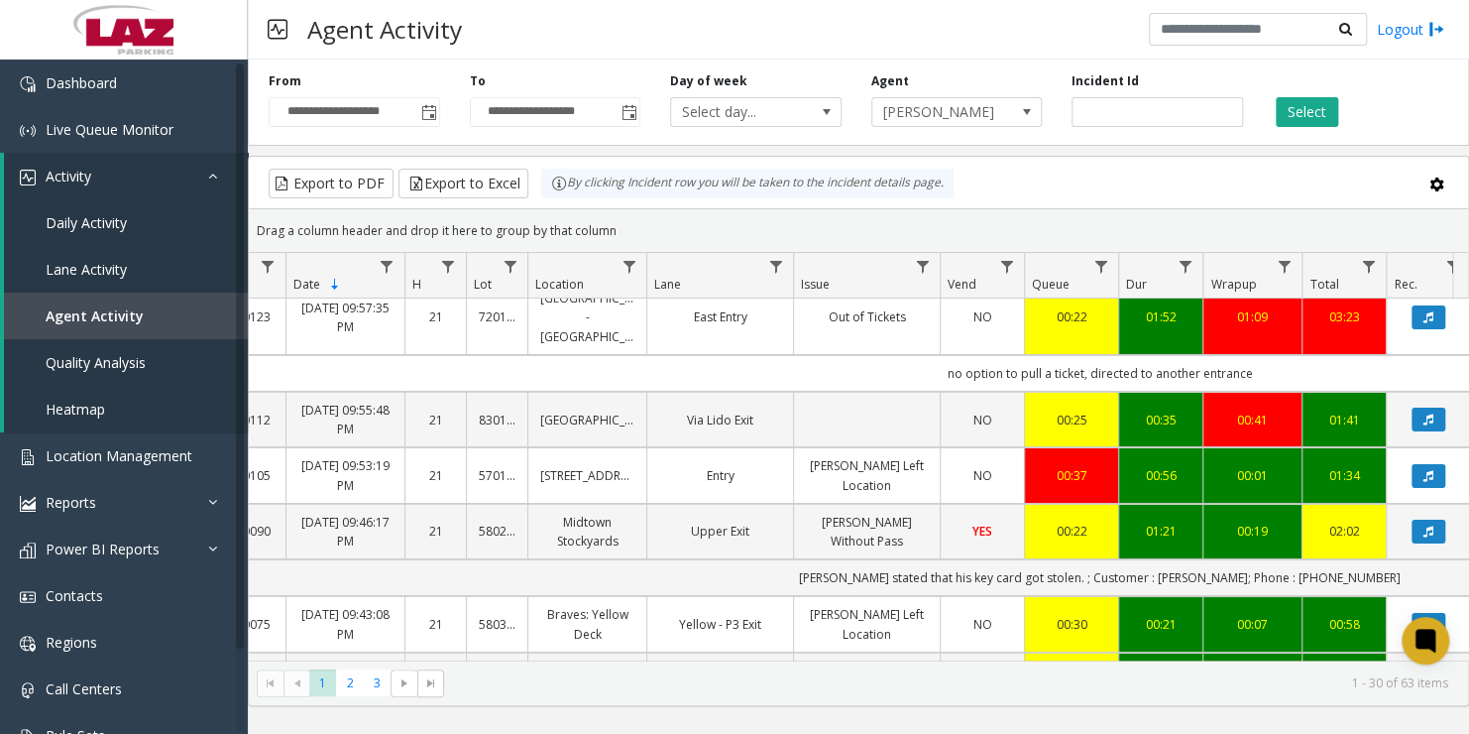
scroll to position [0, 127]
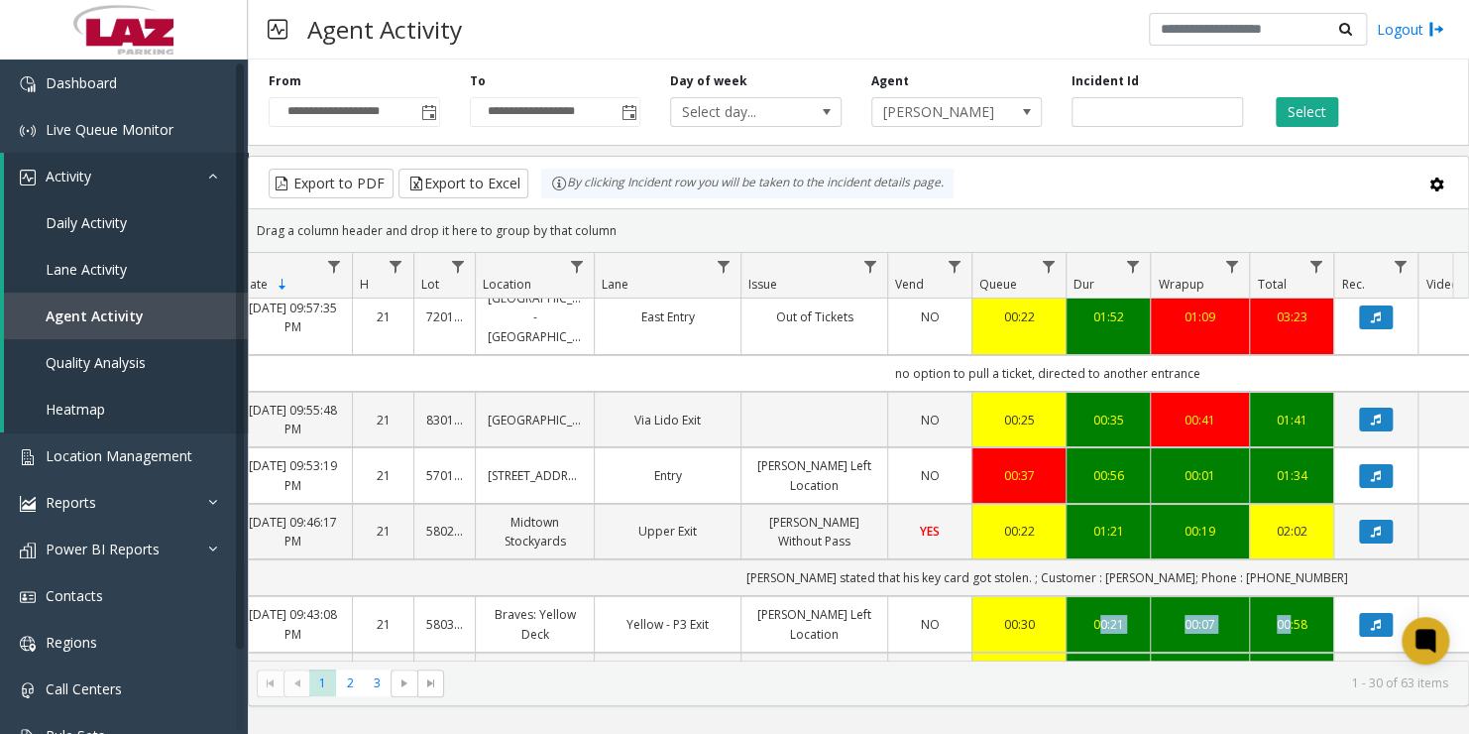
drag, startPoint x: 1087, startPoint y: 621, endPoint x: 1283, endPoint y: 597, distance: 196.8
click at [1283, 597] on tr "6230075 [DATE] 09:43:08 PM 21 580348 Braves: Yellow Deck Yellow - P3 Exit [PERS…" at bounding box center [1031, 624] width 1819 height 56
click at [1133, 686] on kendo-pager-info "1 - 30 of 63 items" at bounding box center [952, 682] width 992 height 17
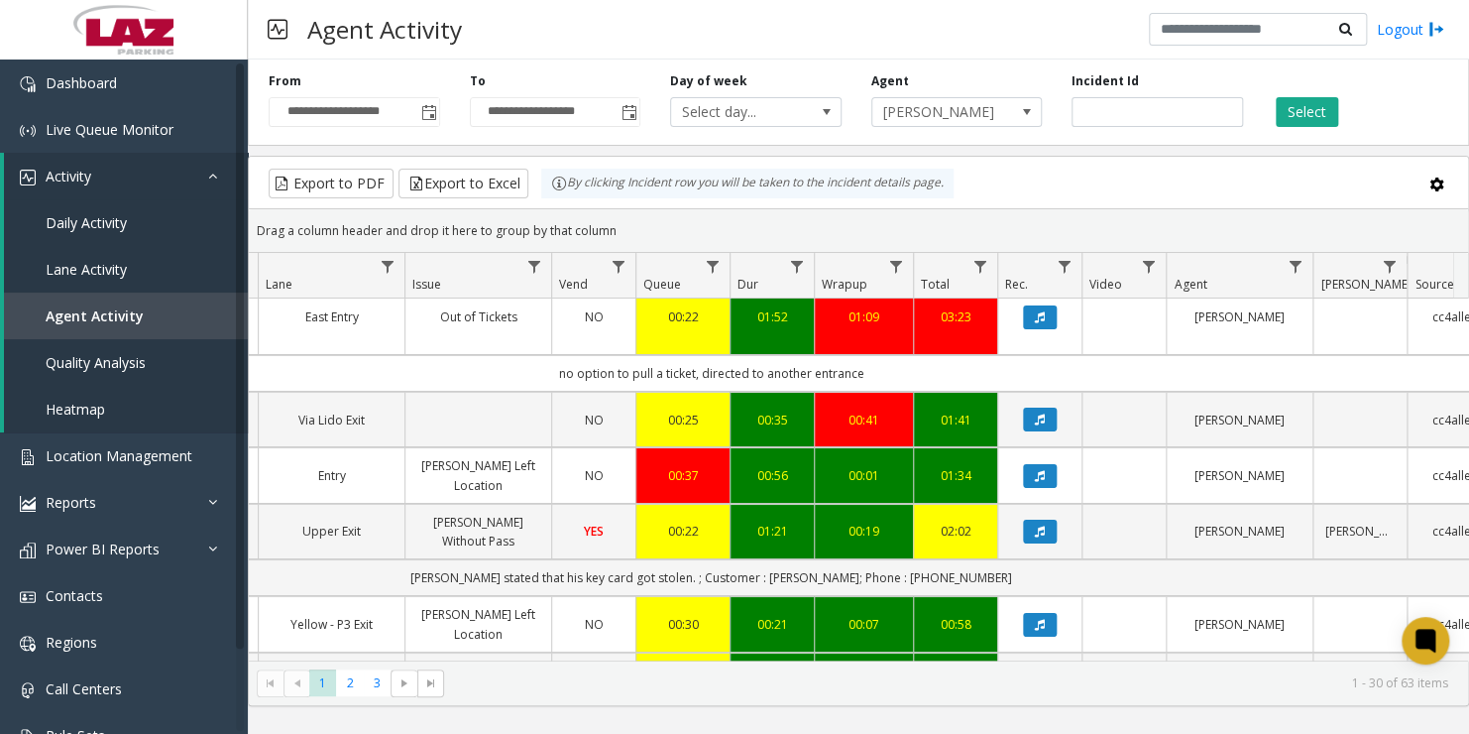
scroll to position [0, 473]
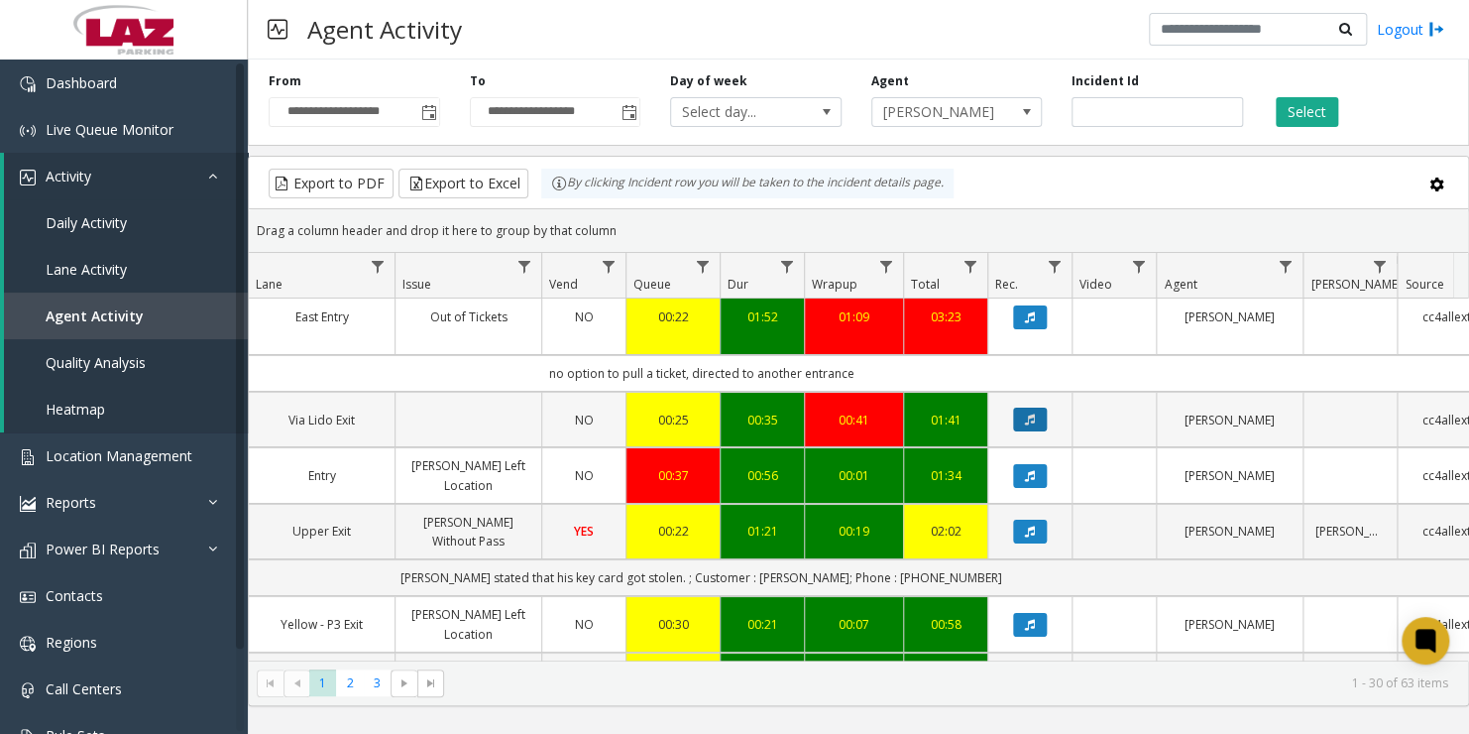
click at [1027, 413] on icon "Data table" at bounding box center [1030, 419] width 10 height 12
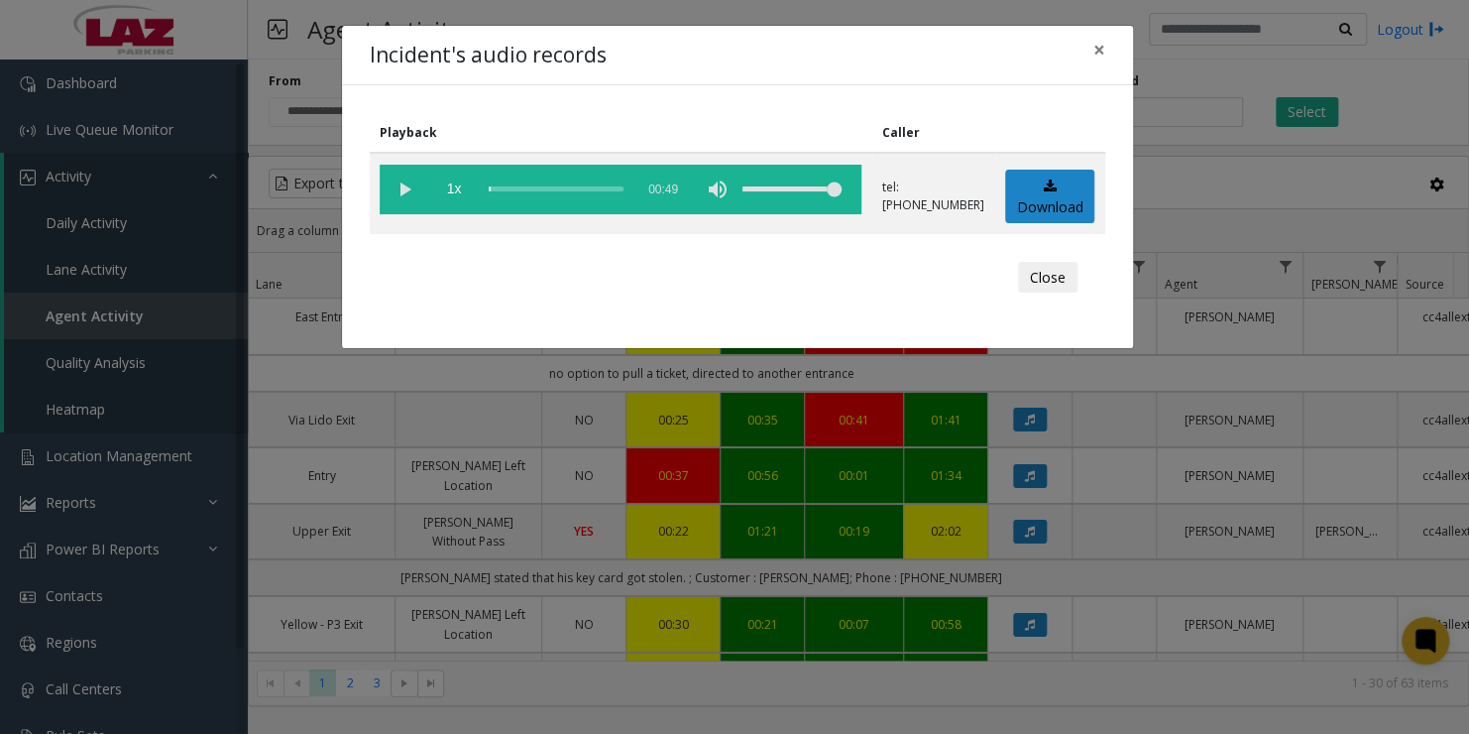
click at [400, 181] on vg-play-pause at bounding box center [405, 190] width 50 height 50
click at [1048, 198] on link "Download" at bounding box center [1049, 196] width 89 height 55
